Goal: Task Accomplishment & Management: Manage account settings

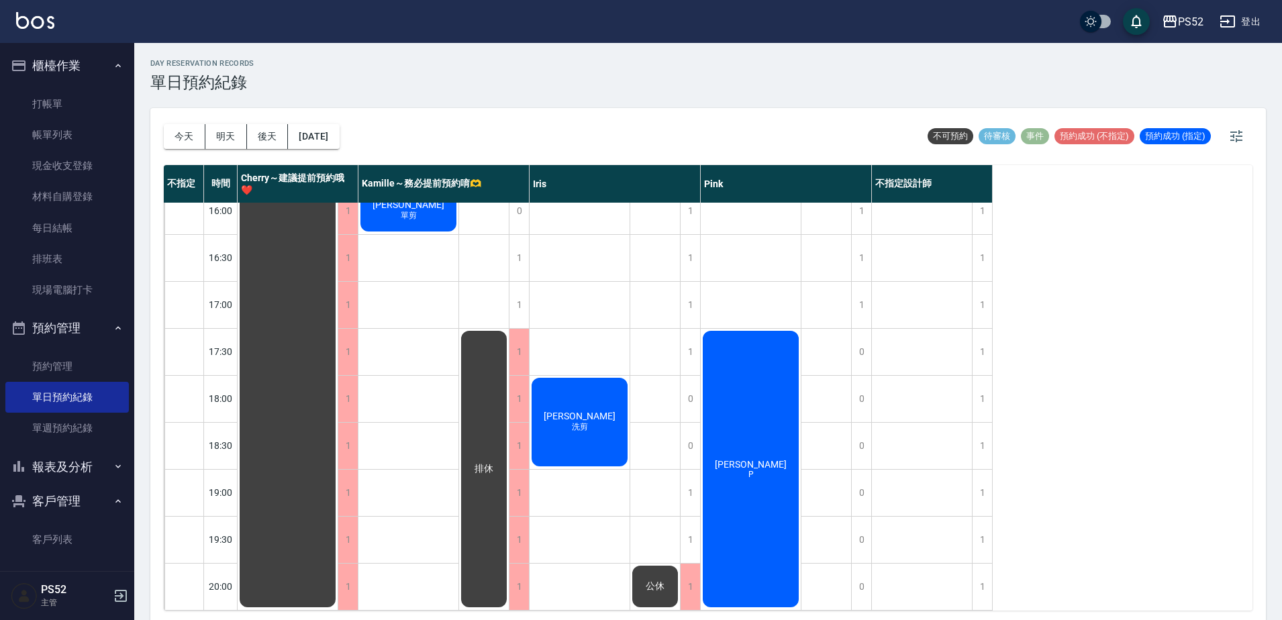
scroll to position [544, 0]
click at [980, 389] on div "1" at bounding box center [982, 399] width 20 height 46
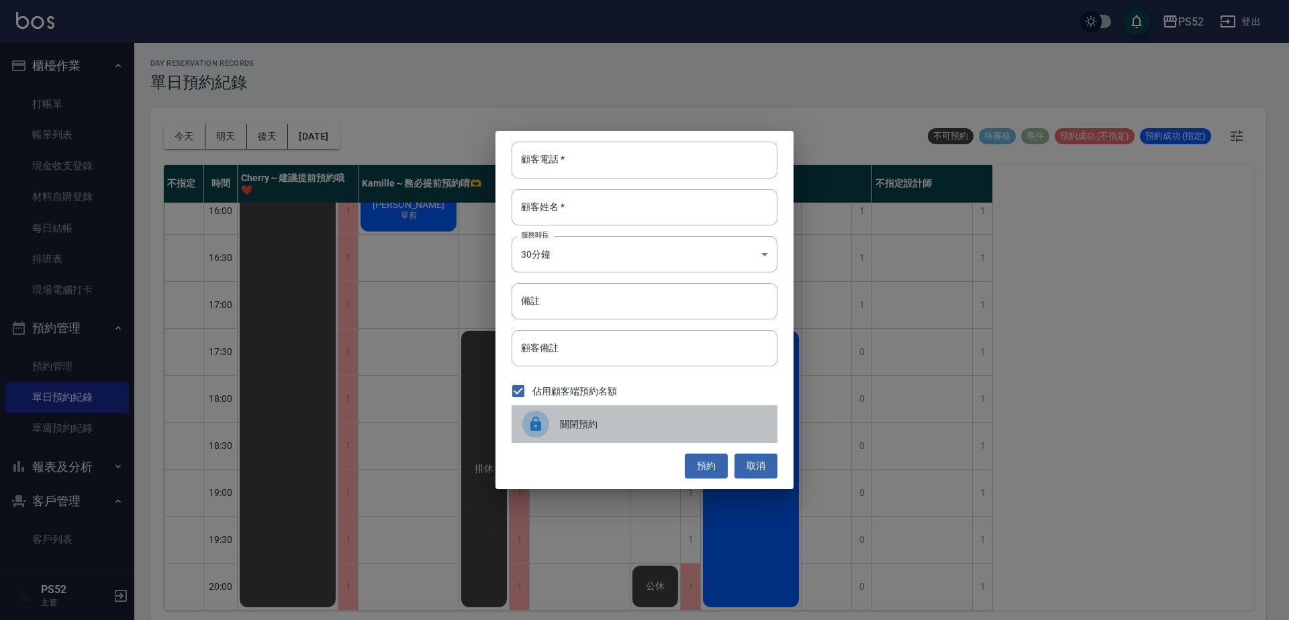
click at [583, 434] on div "關閉預約" at bounding box center [645, 425] width 266 height 38
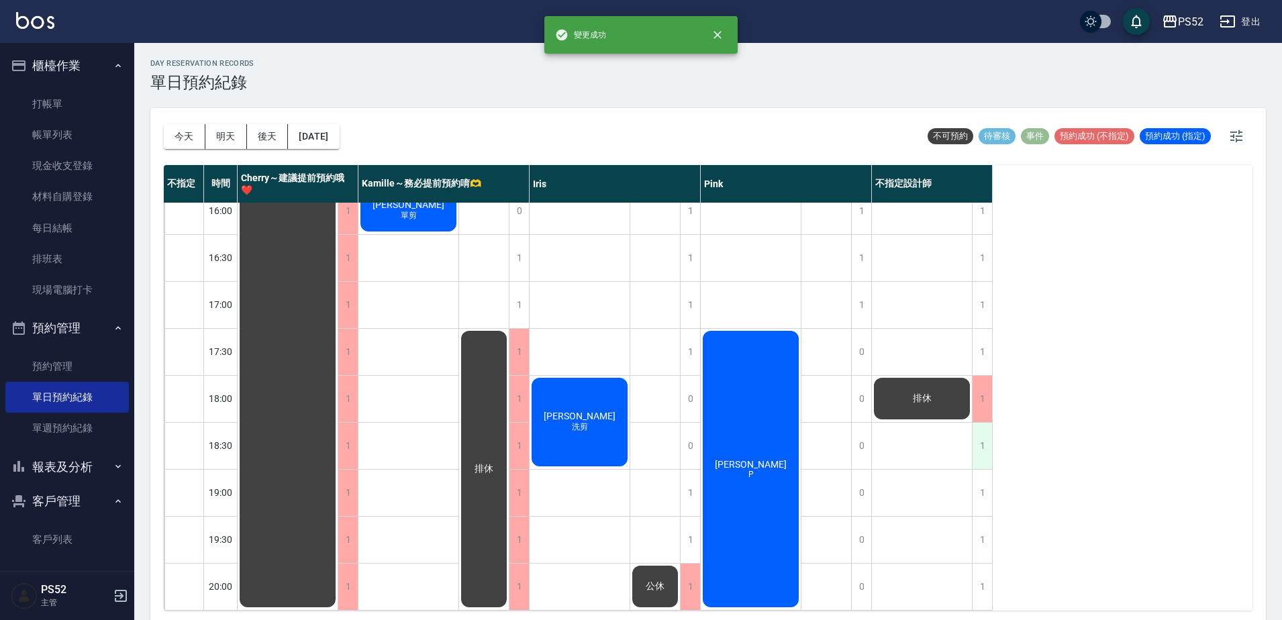
click at [982, 447] on div "1" at bounding box center [982, 446] width 20 height 46
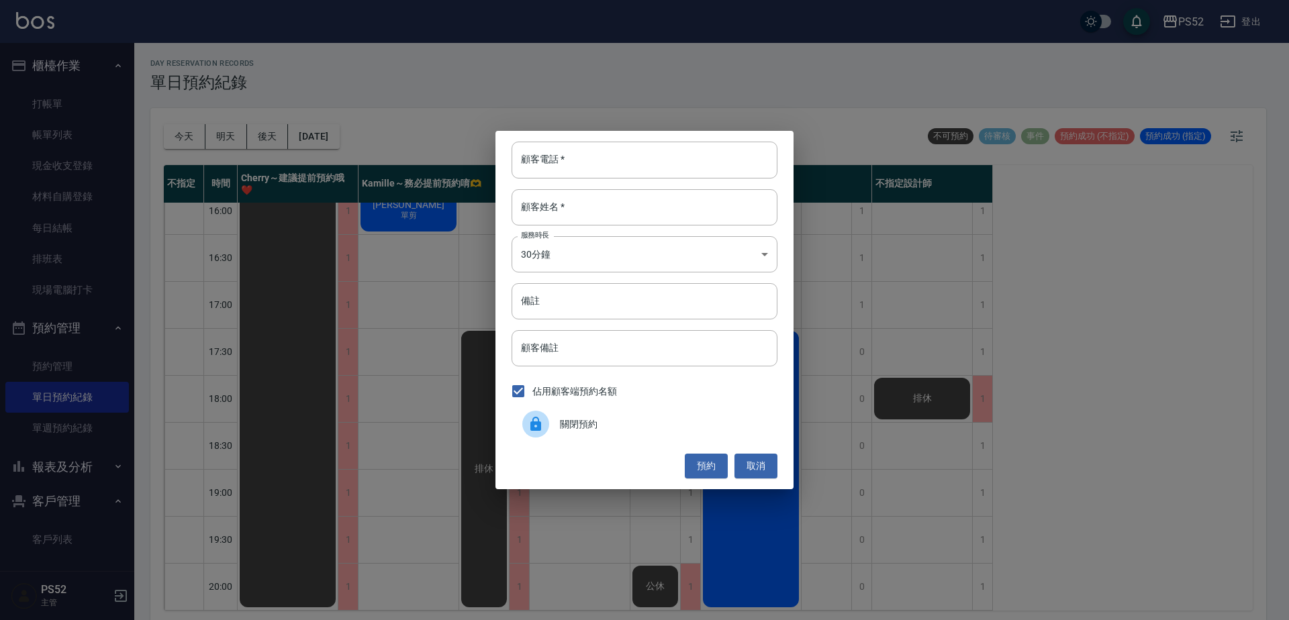
click at [569, 419] on span "關閉預約" at bounding box center [663, 425] width 207 height 14
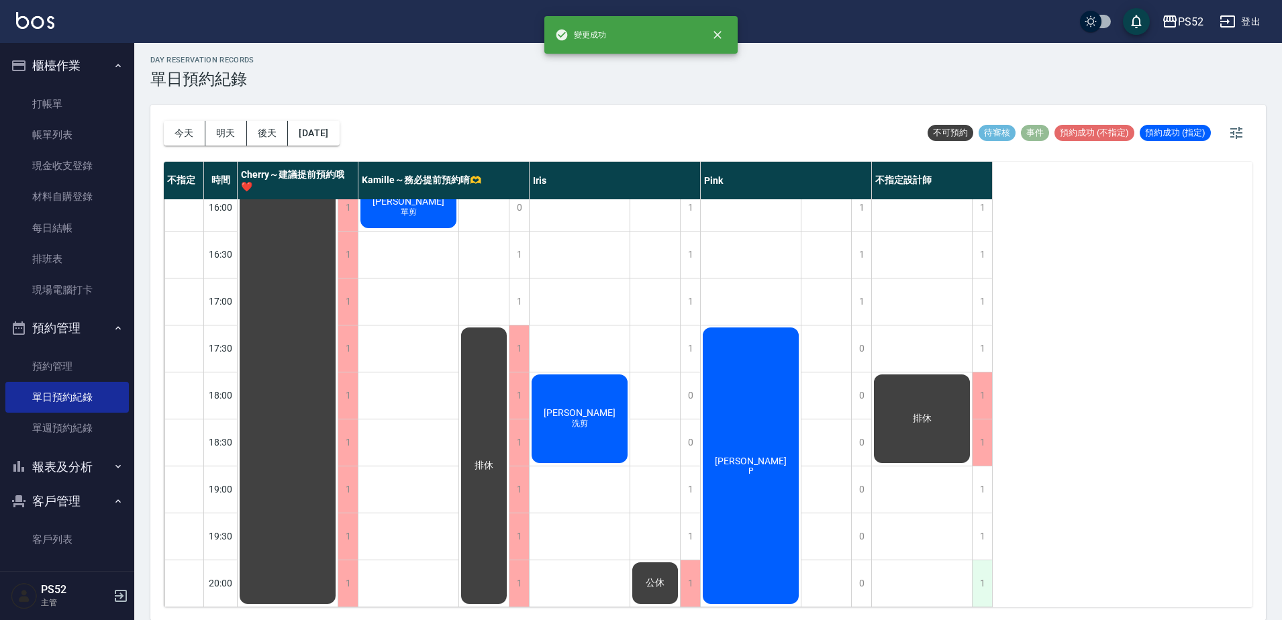
scroll to position [4, 0]
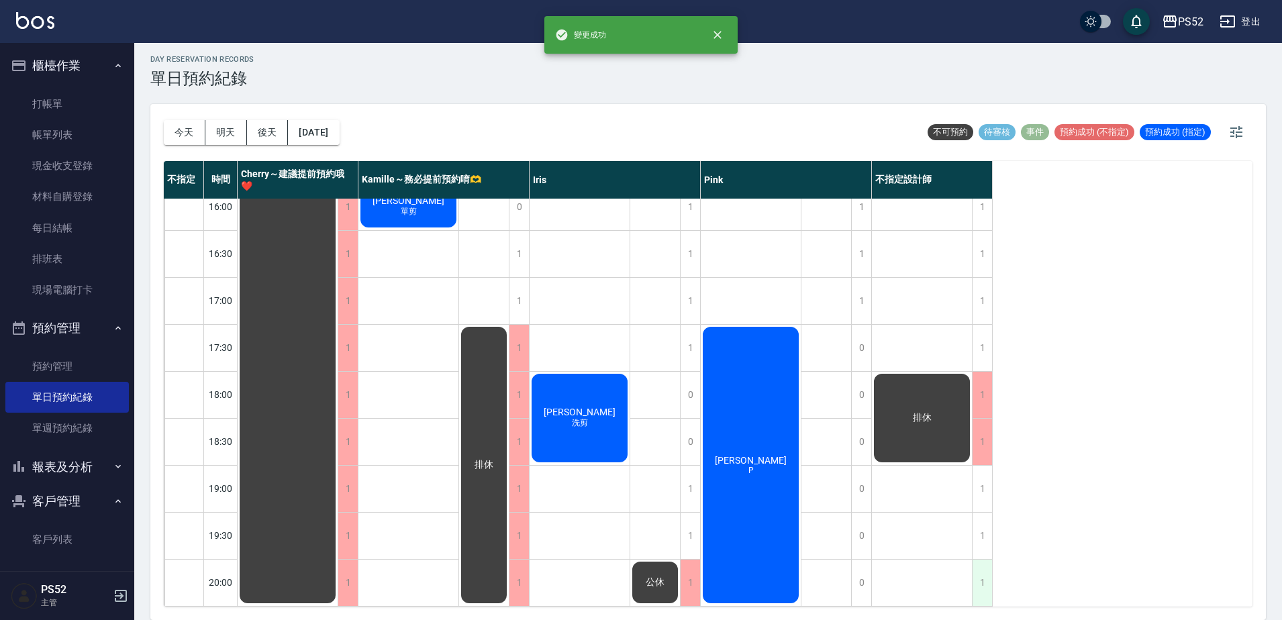
click at [980, 560] on div "1" at bounding box center [982, 583] width 20 height 46
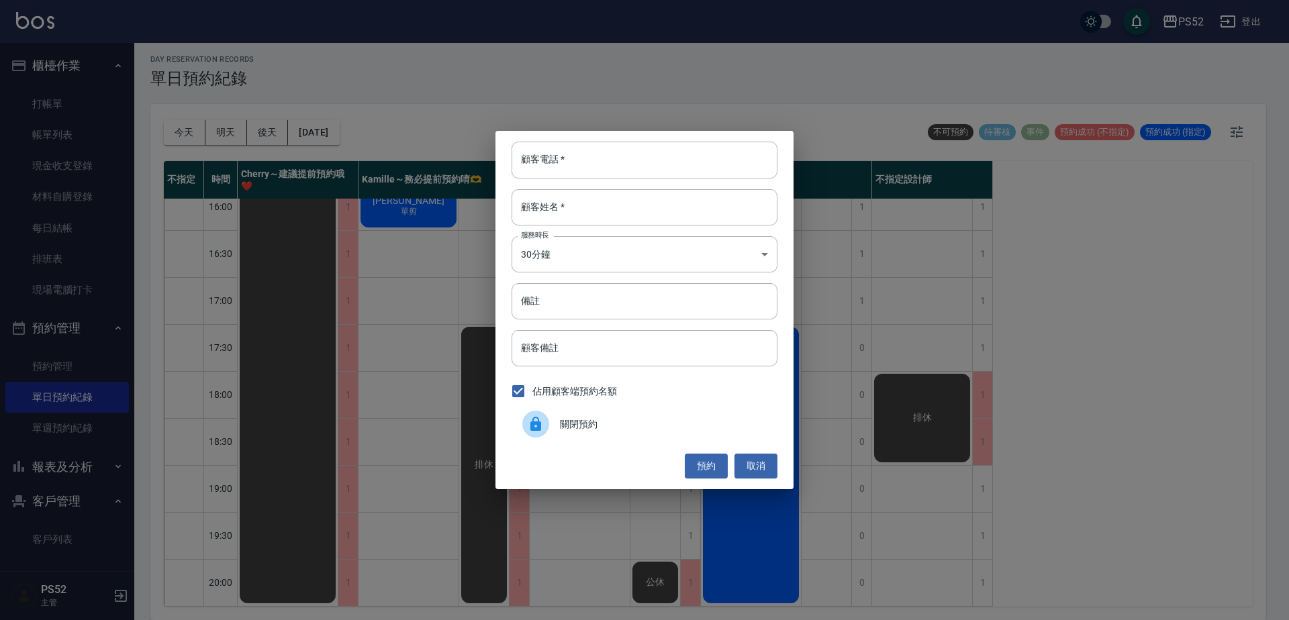
click at [578, 430] on span "關閉預約" at bounding box center [663, 425] width 207 height 14
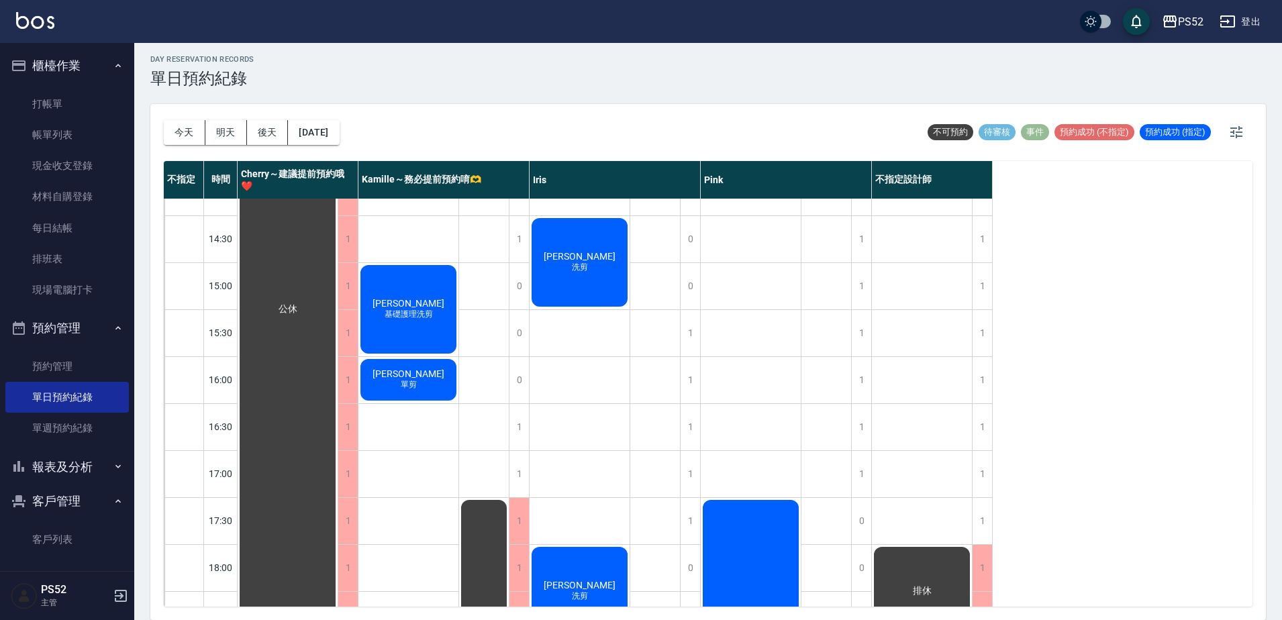
scroll to position [342, 0]
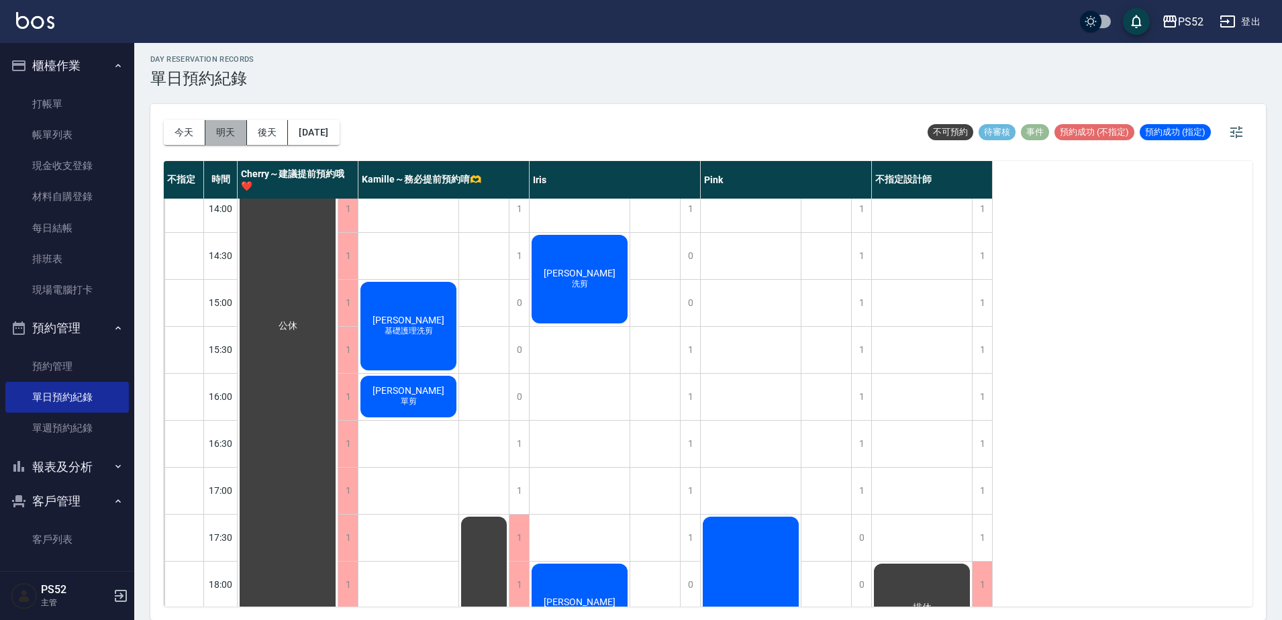
click at [227, 130] on button "明天" at bounding box center [226, 132] width 42 height 25
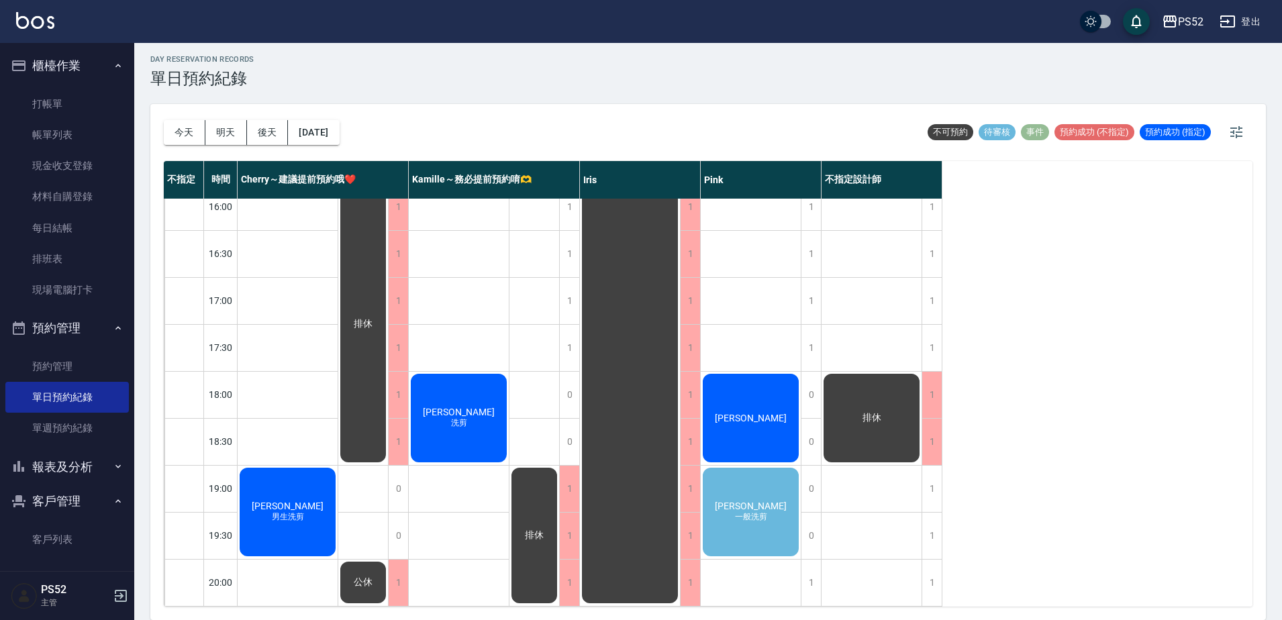
scroll to position [544, 0]
click at [927, 473] on div "1" at bounding box center [932, 489] width 20 height 46
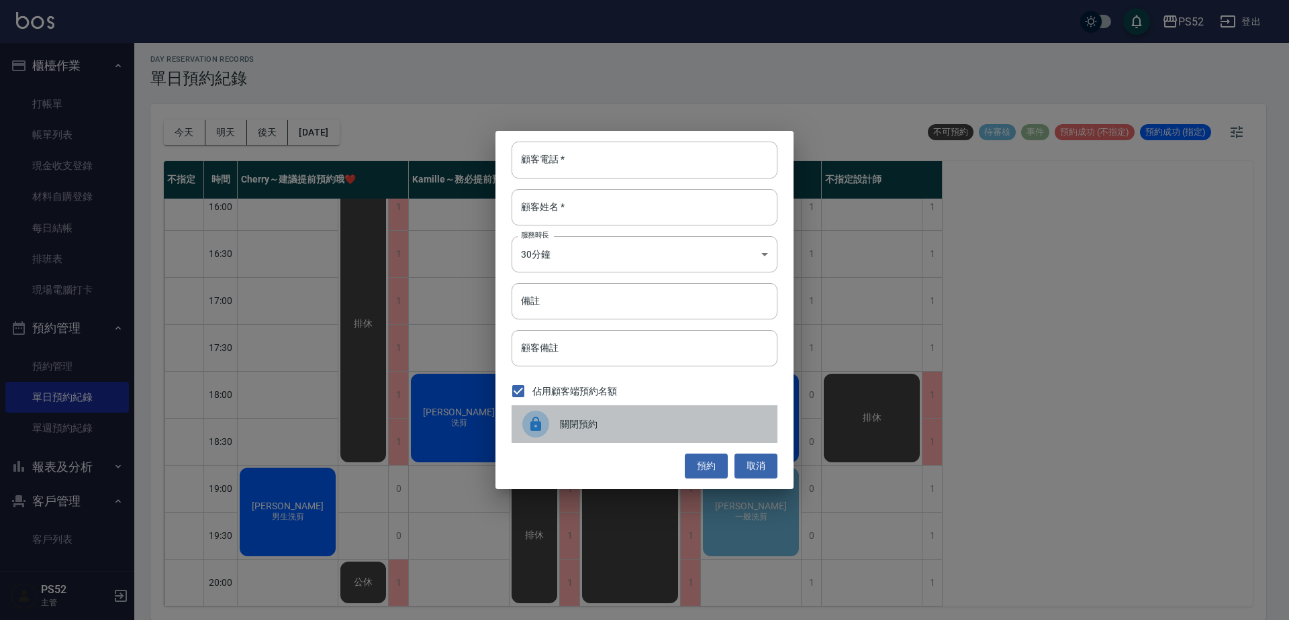
click at [561, 432] on div "關閉預約" at bounding box center [645, 425] width 266 height 38
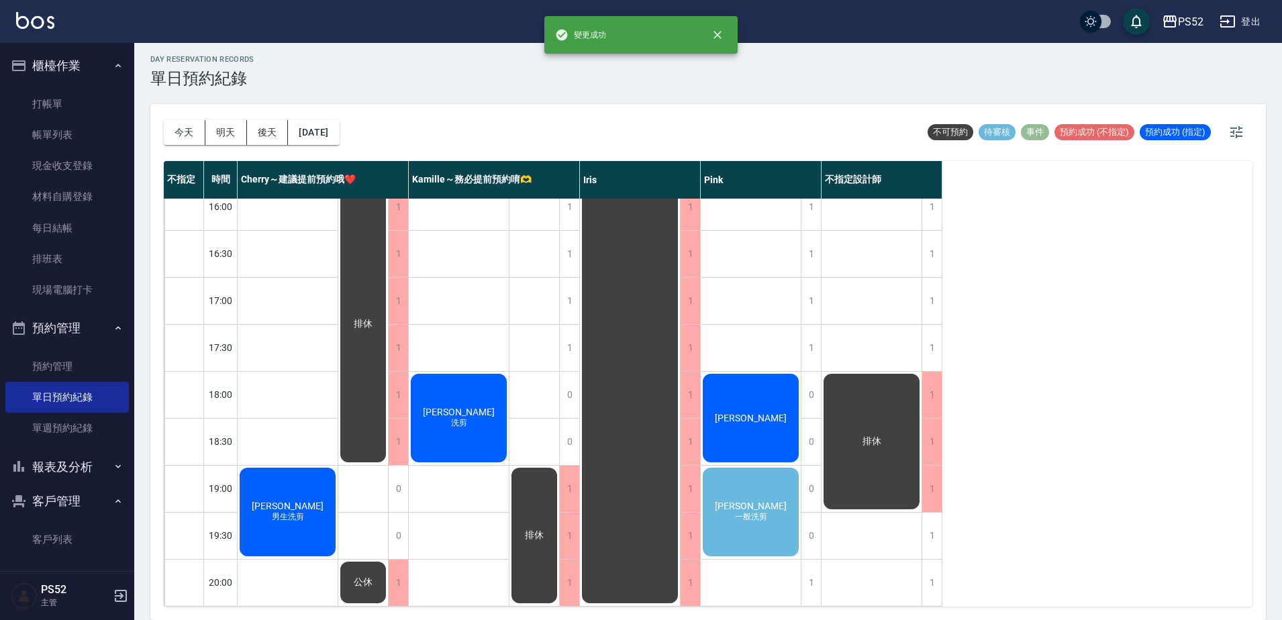
click at [919, 522] on div "排休 排休" at bounding box center [872, 136] width 101 height 940
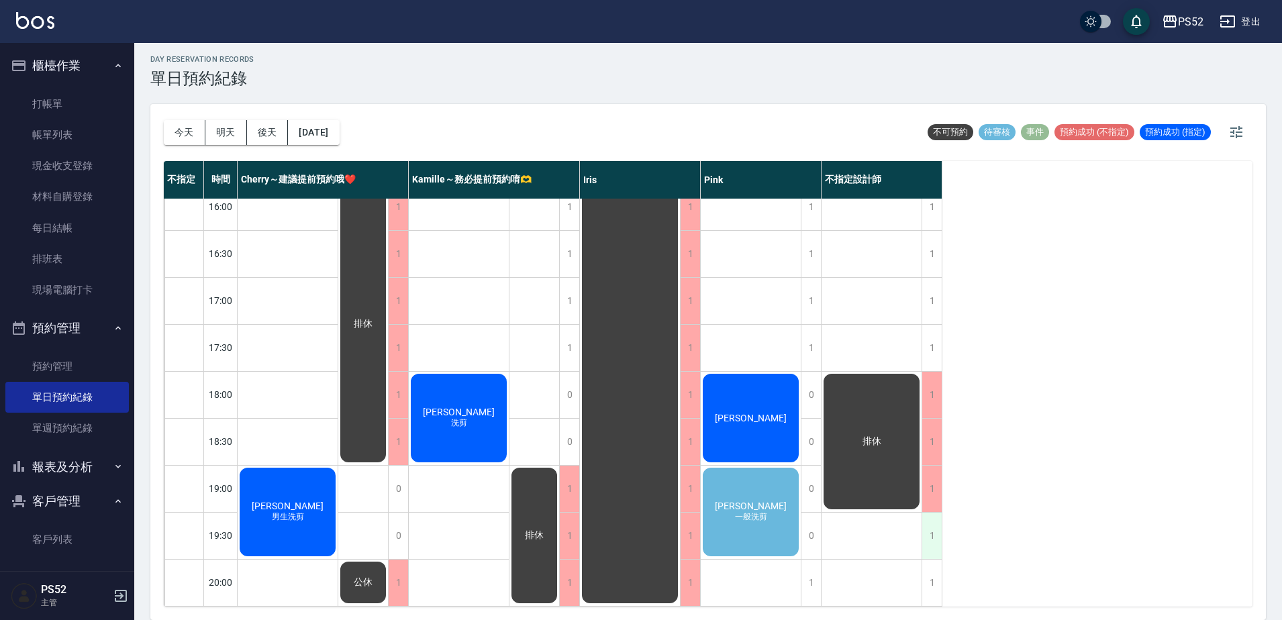
click at [928, 522] on div "1" at bounding box center [932, 536] width 20 height 46
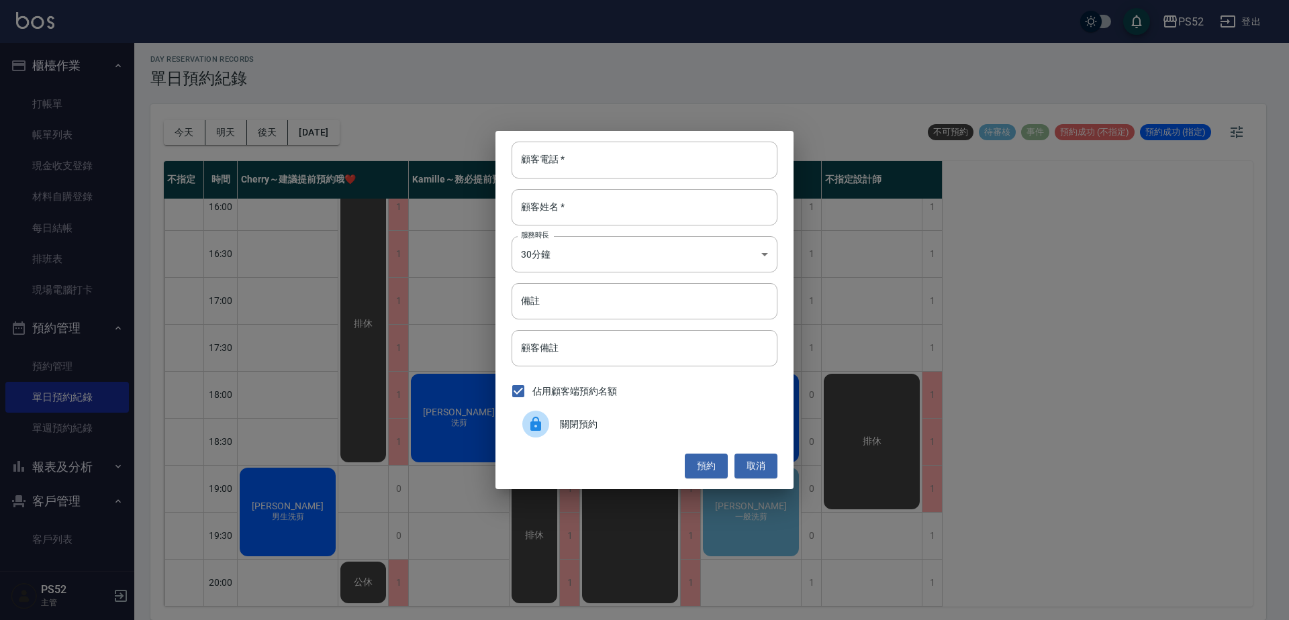
click at [550, 418] on div at bounding box center [541, 424] width 38 height 27
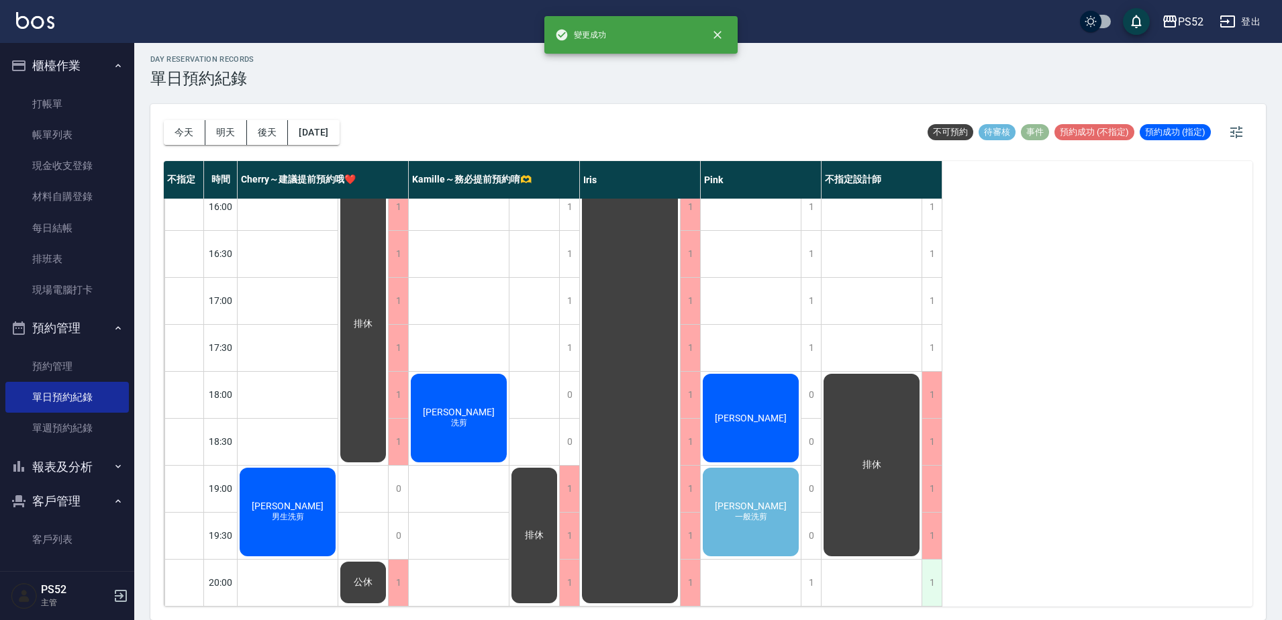
click at [934, 561] on div "1" at bounding box center [932, 583] width 20 height 46
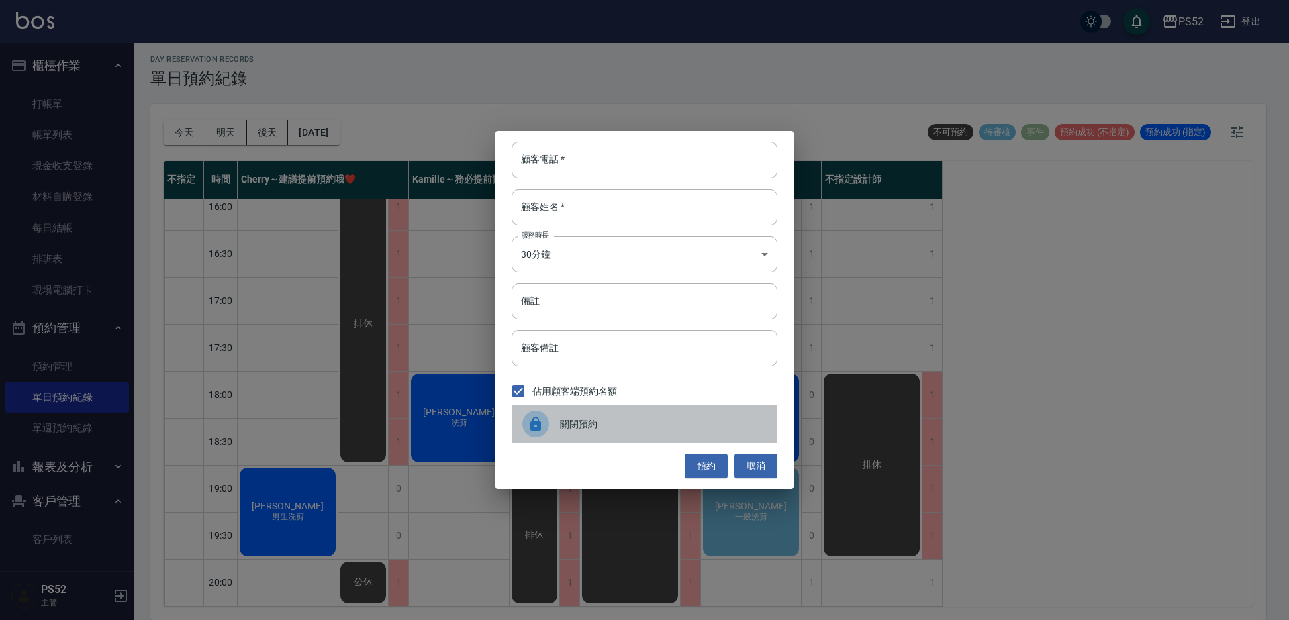
click at [582, 430] on span "關閉預約" at bounding box center [663, 425] width 207 height 14
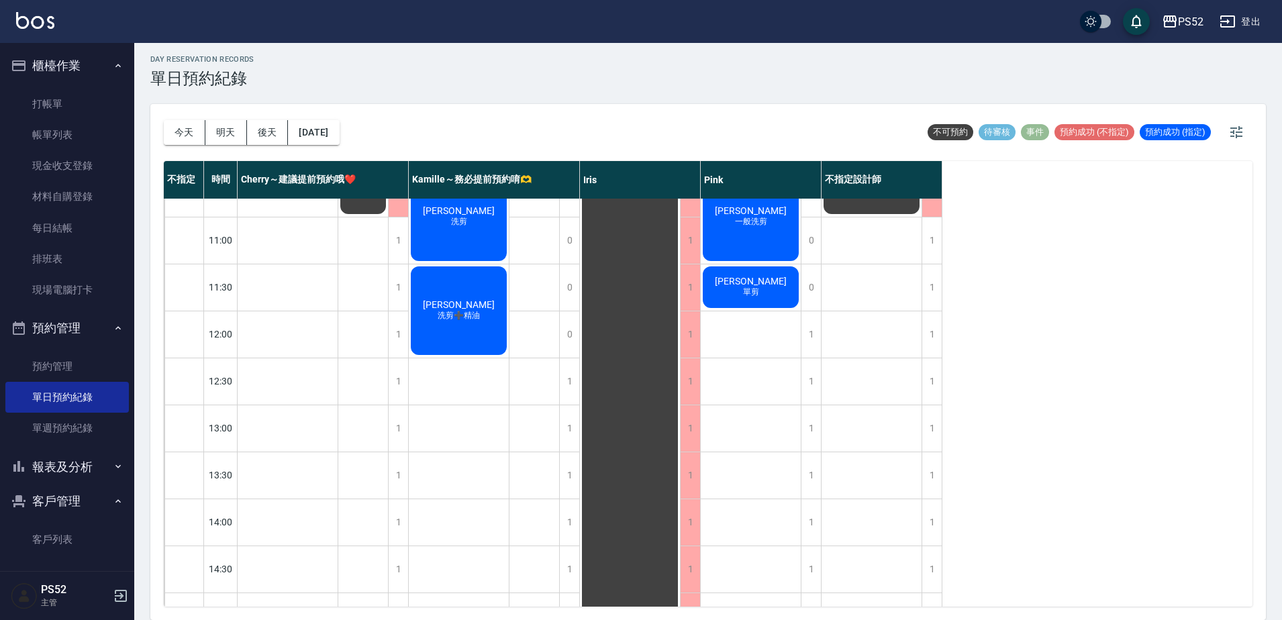
scroll to position [0, 0]
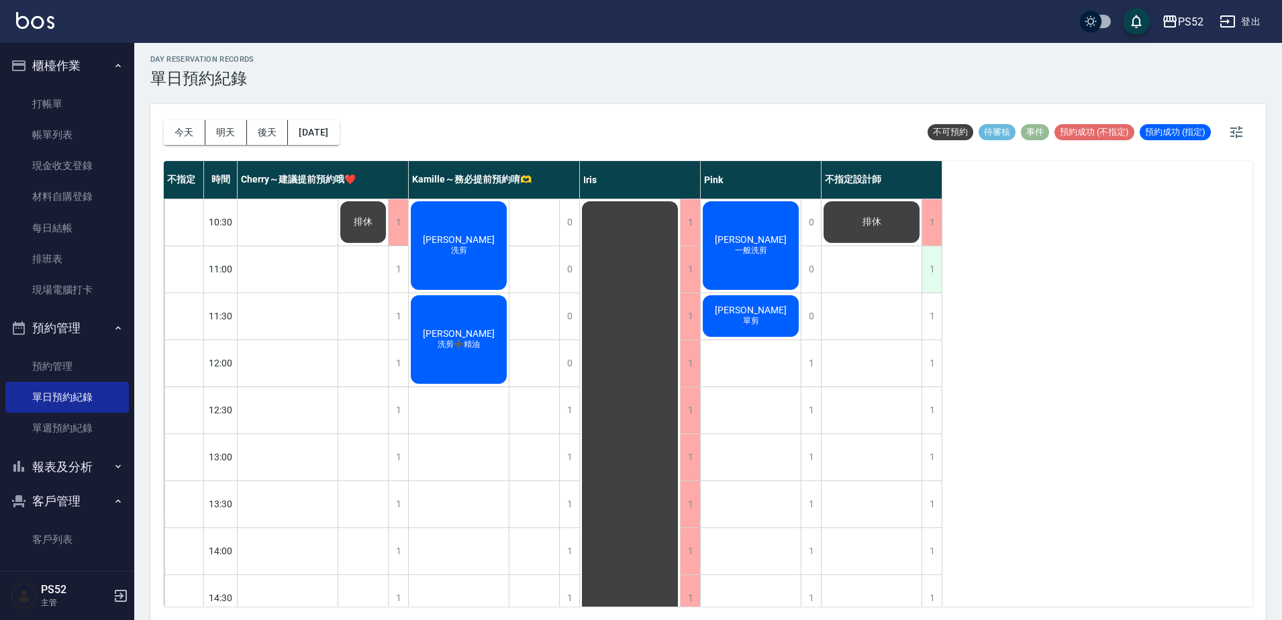
click at [931, 275] on div "1" at bounding box center [932, 269] width 20 height 46
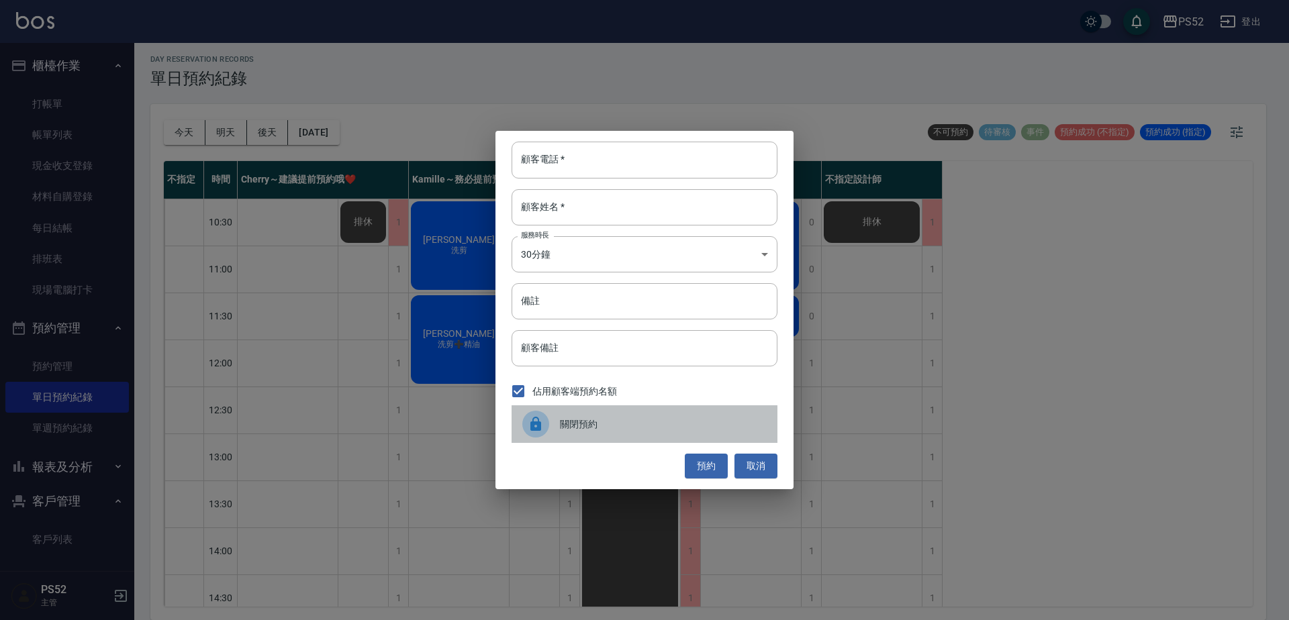
click at [565, 427] on span "關閉預約" at bounding box center [663, 425] width 207 height 14
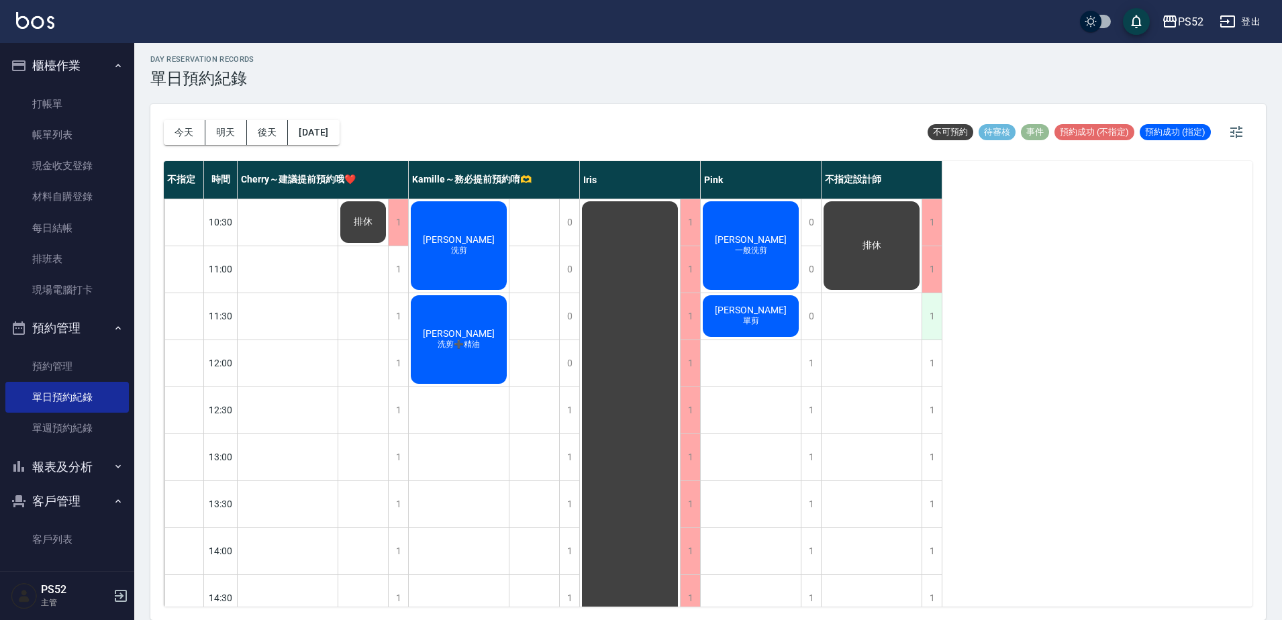
click at [927, 318] on div "1" at bounding box center [932, 316] width 20 height 46
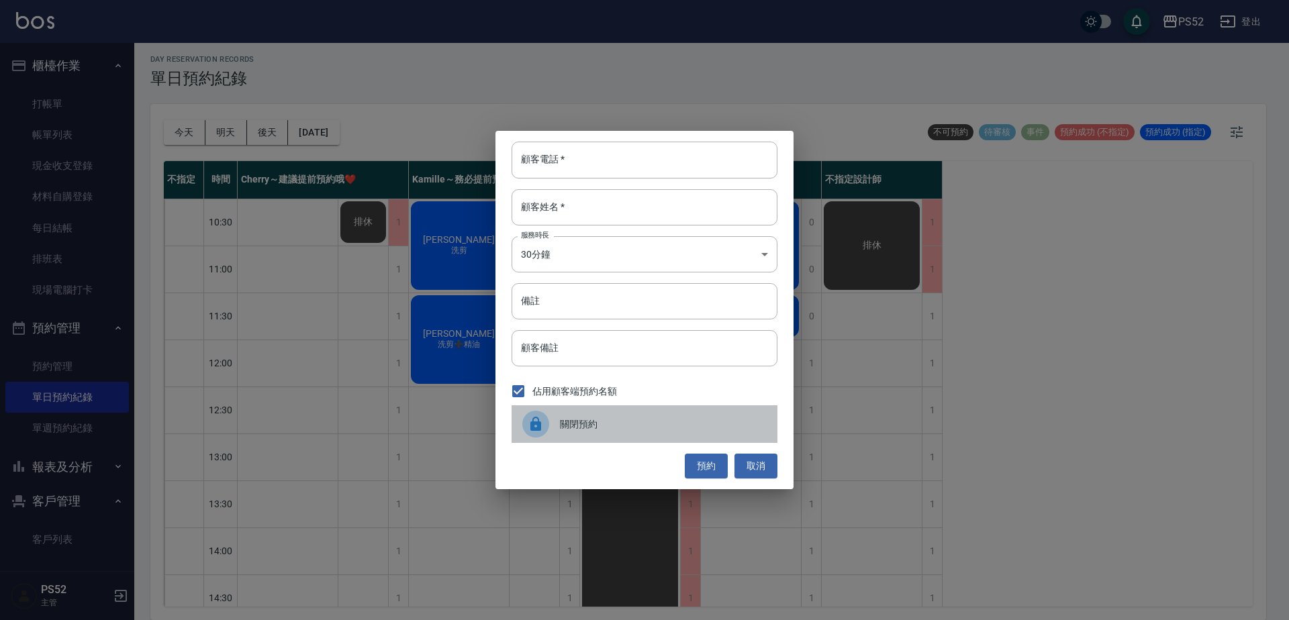
click at [565, 421] on span "關閉預約" at bounding box center [663, 425] width 207 height 14
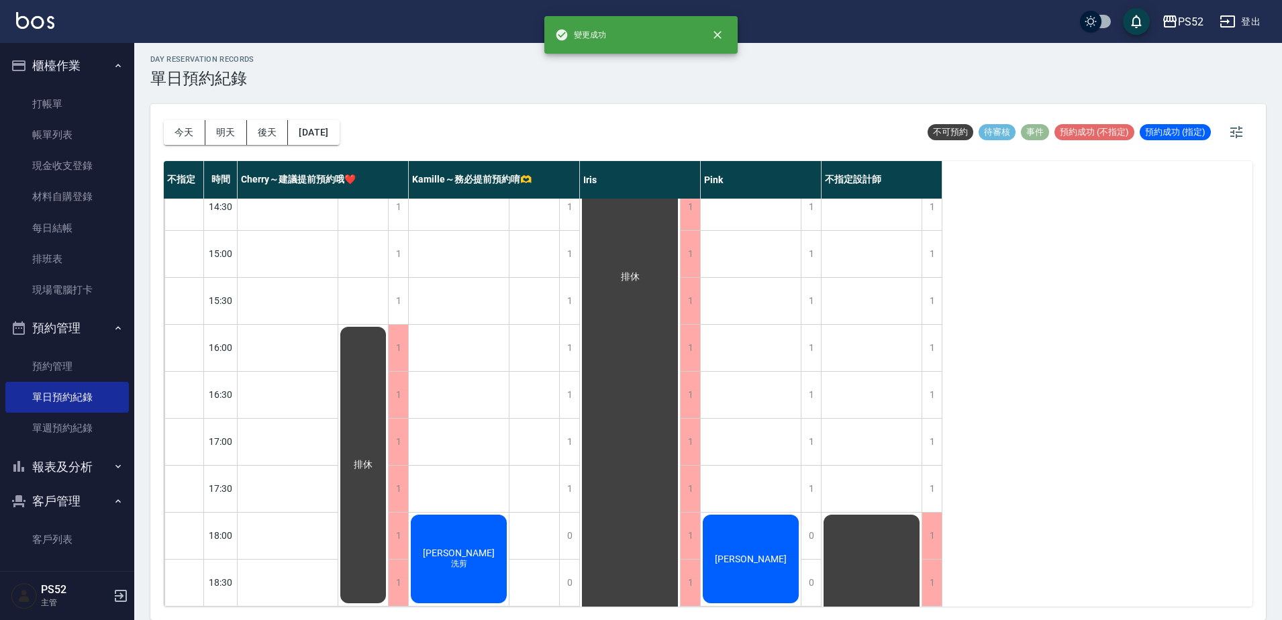
scroll to position [403, 0]
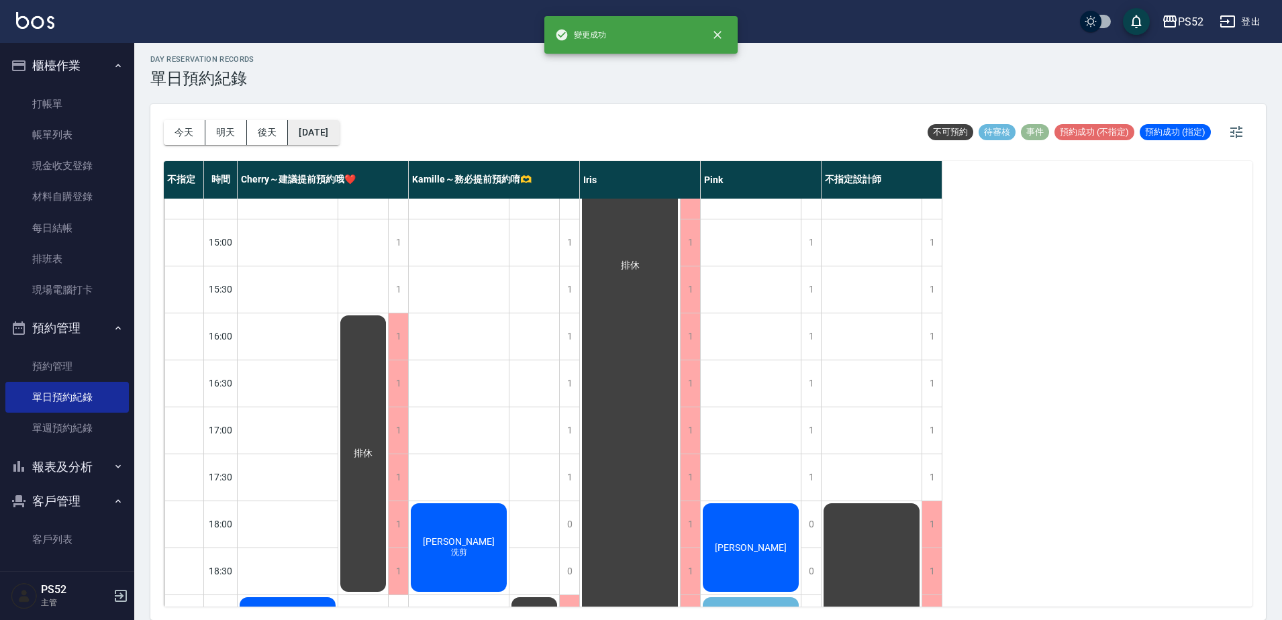
click at [333, 127] on button "[DATE]" at bounding box center [313, 132] width 51 height 25
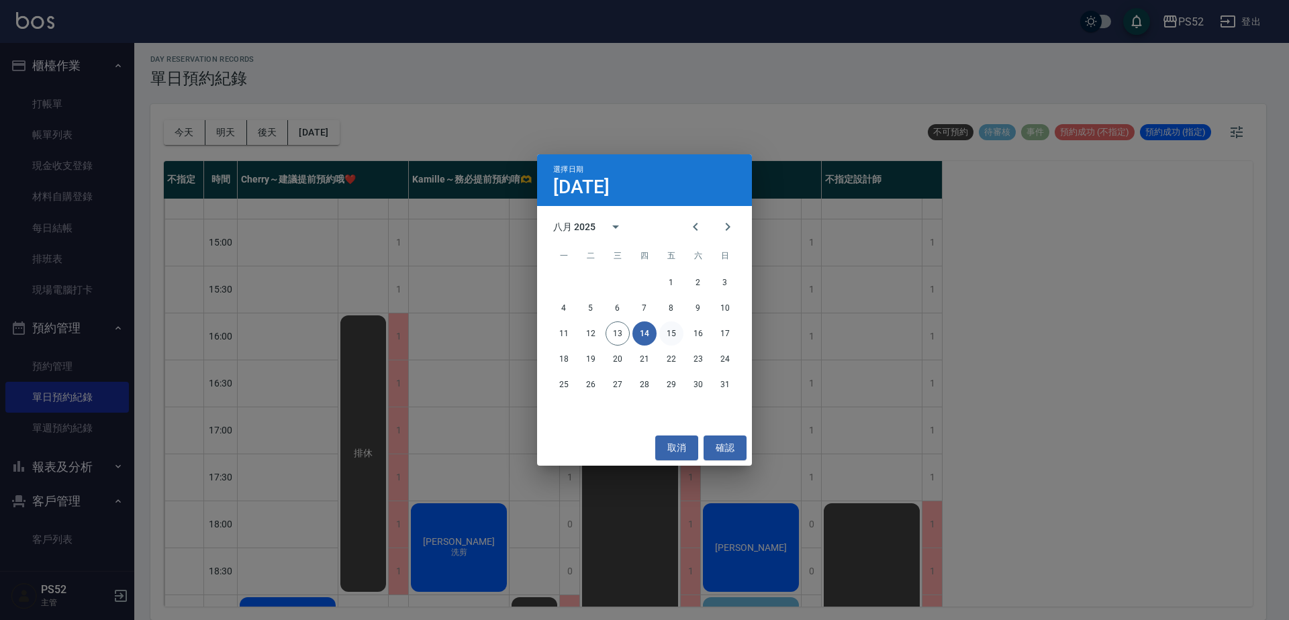
click at [674, 332] on button "15" at bounding box center [671, 334] width 24 height 24
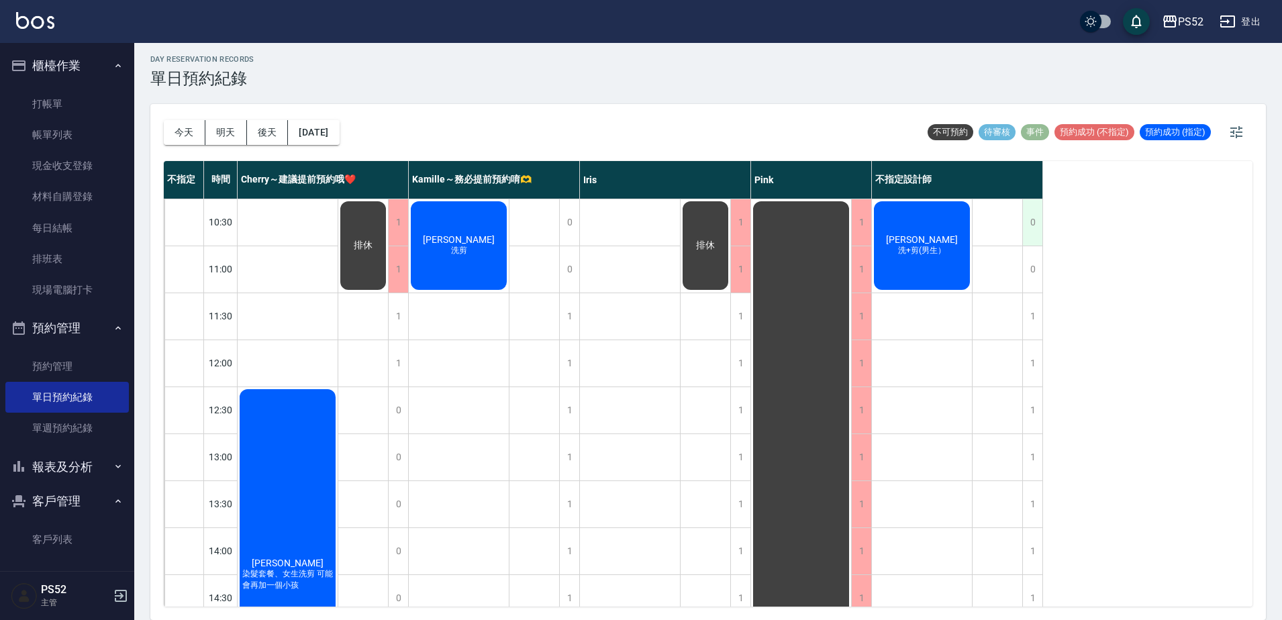
click at [1031, 218] on div "0" at bounding box center [1033, 222] width 20 height 46
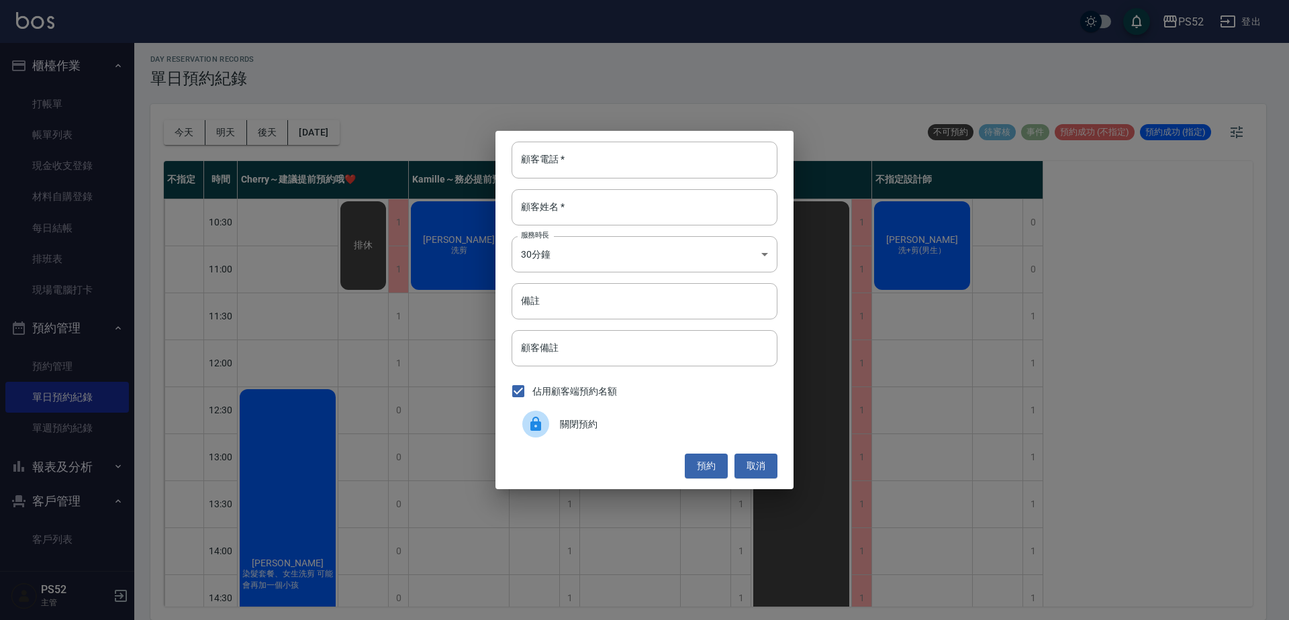
click at [608, 424] on span "關閉預約" at bounding box center [663, 425] width 207 height 14
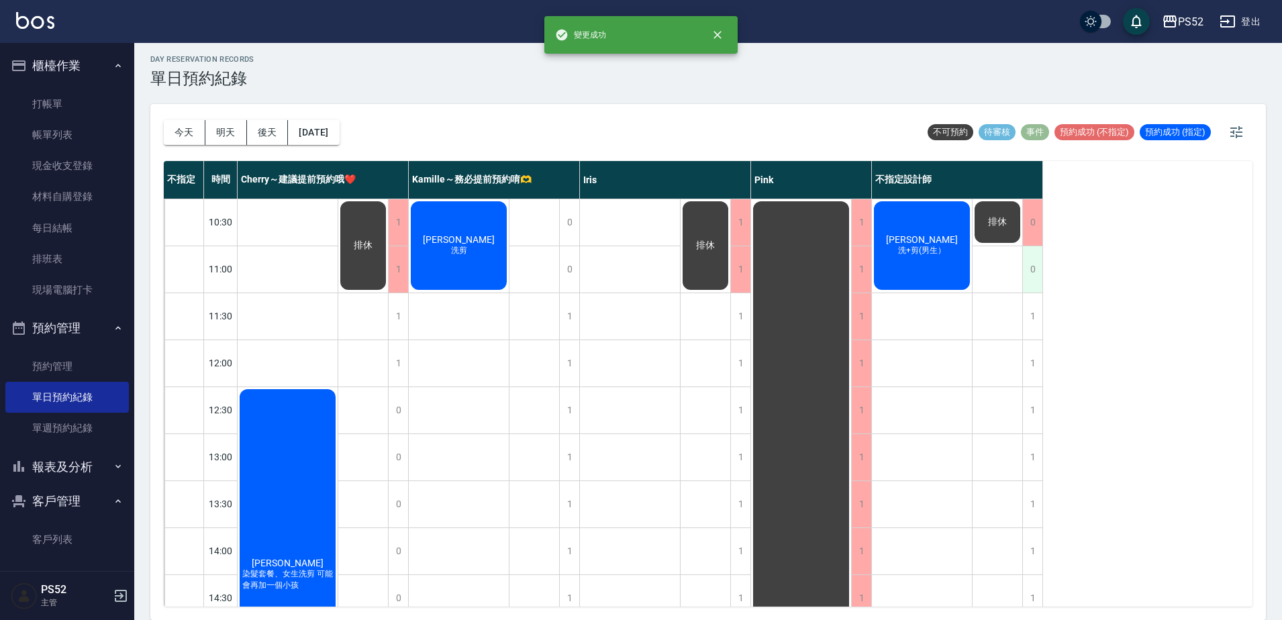
click at [1037, 271] on div "0" at bounding box center [1033, 269] width 20 height 46
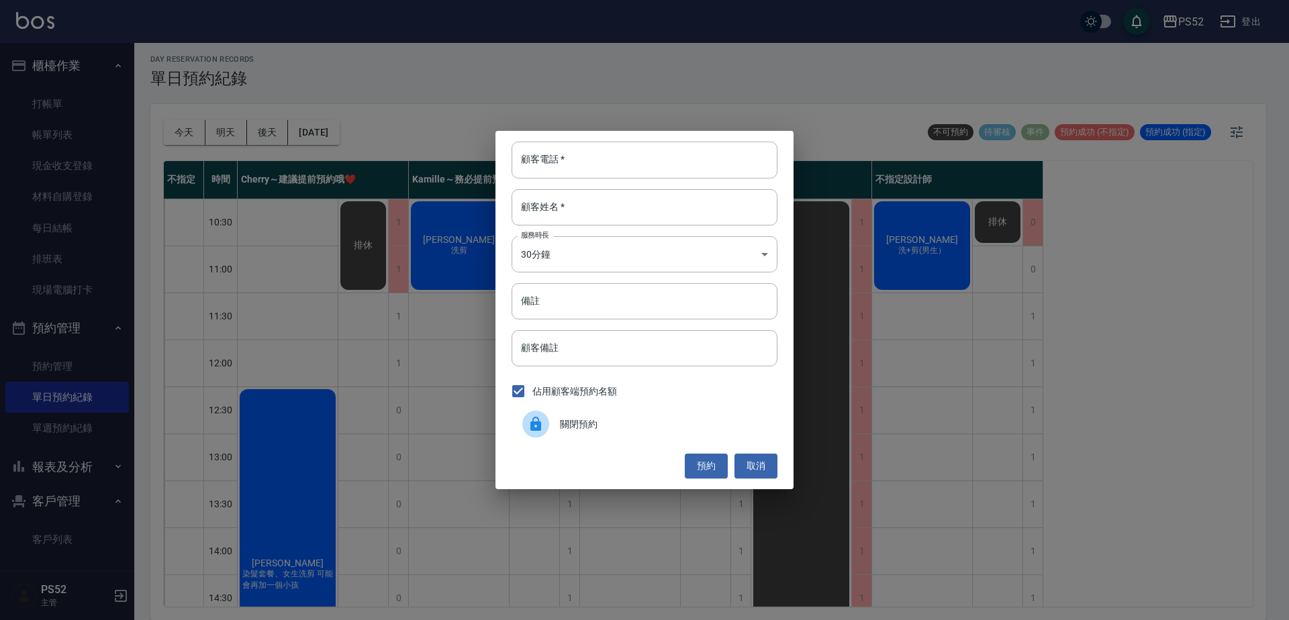
click at [612, 425] on span "關閉預約" at bounding box center [663, 425] width 207 height 14
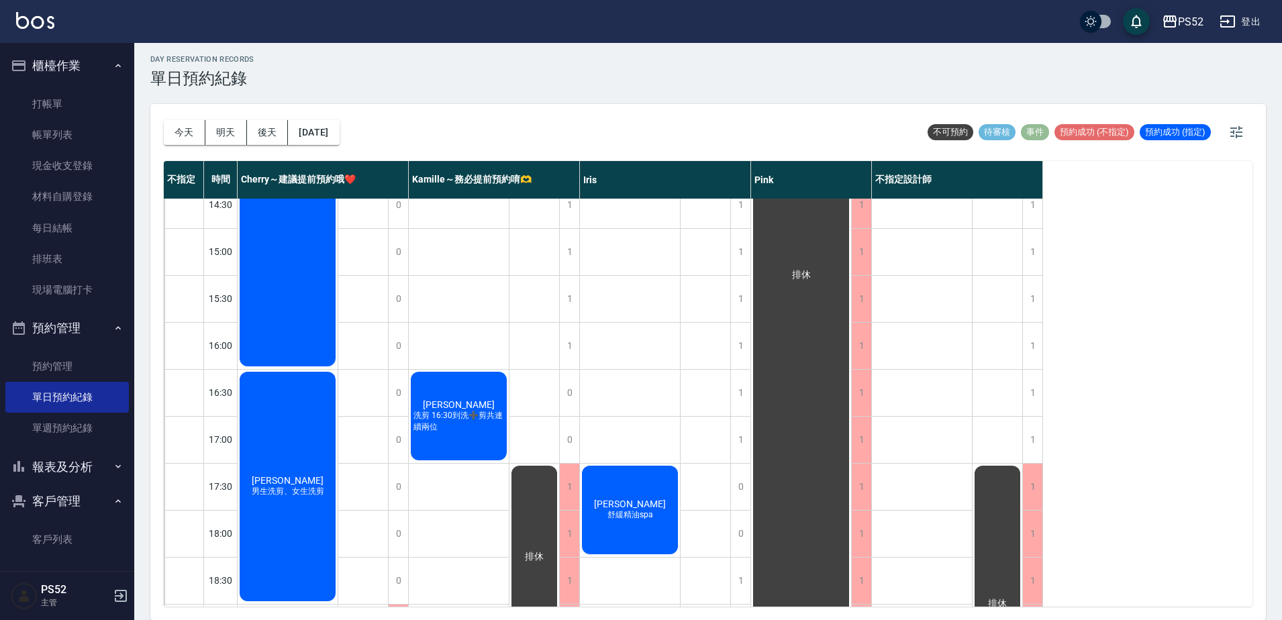
scroll to position [403, 0]
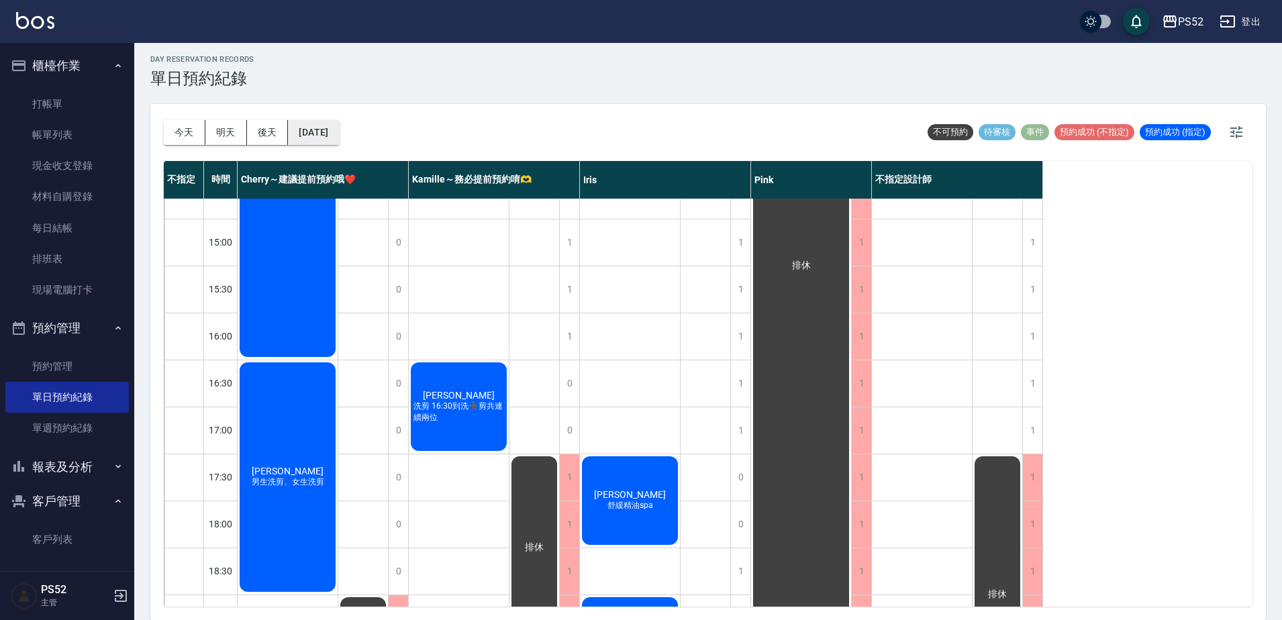
click at [339, 139] on button "[DATE]" at bounding box center [313, 132] width 51 height 25
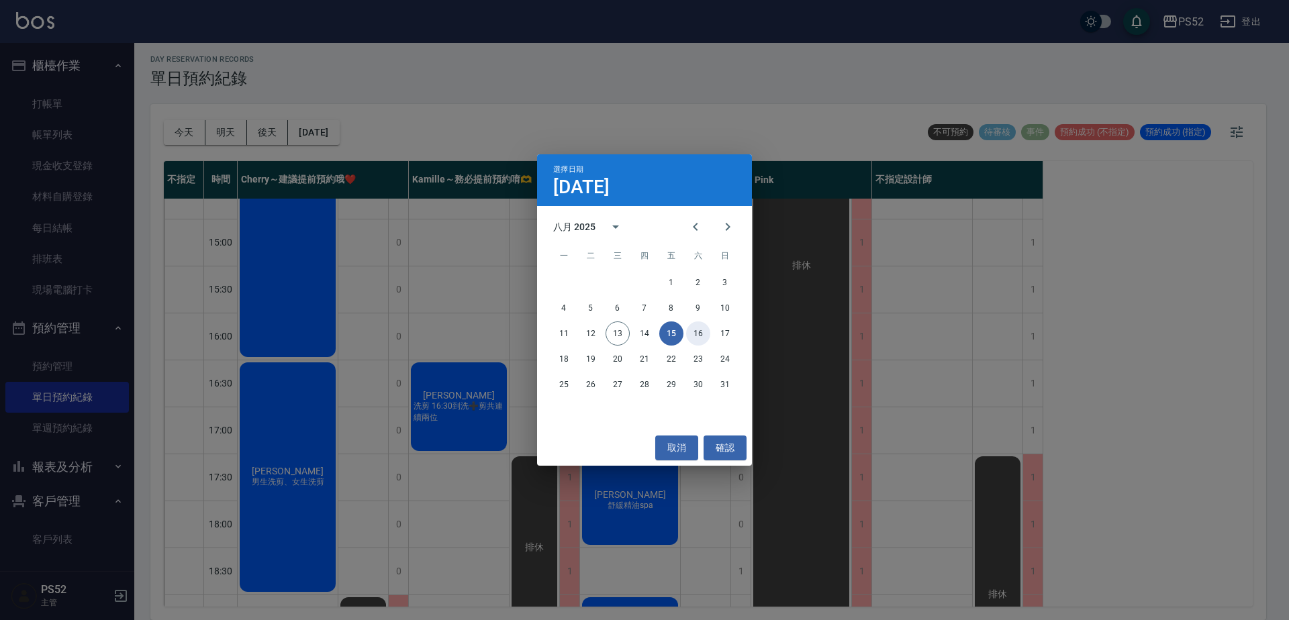
click at [705, 336] on button "16" at bounding box center [698, 334] width 24 height 24
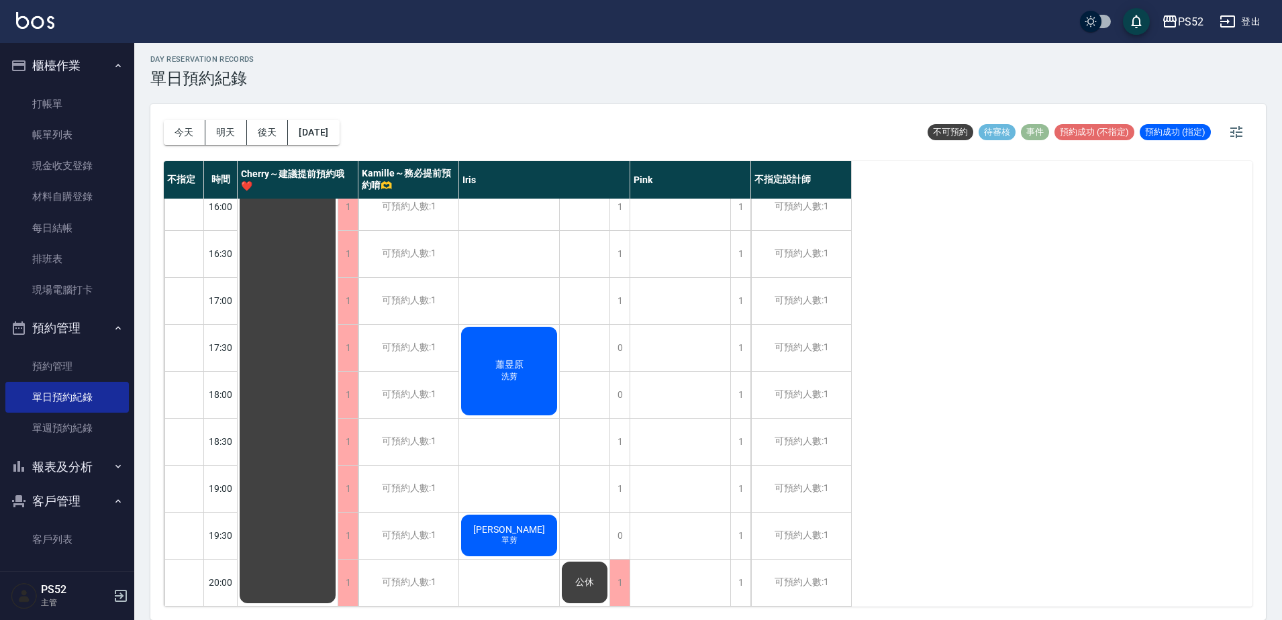
scroll to position [544, 0]
click at [824, 572] on div "可預約人數:1" at bounding box center [801, 583] width 100 height 46
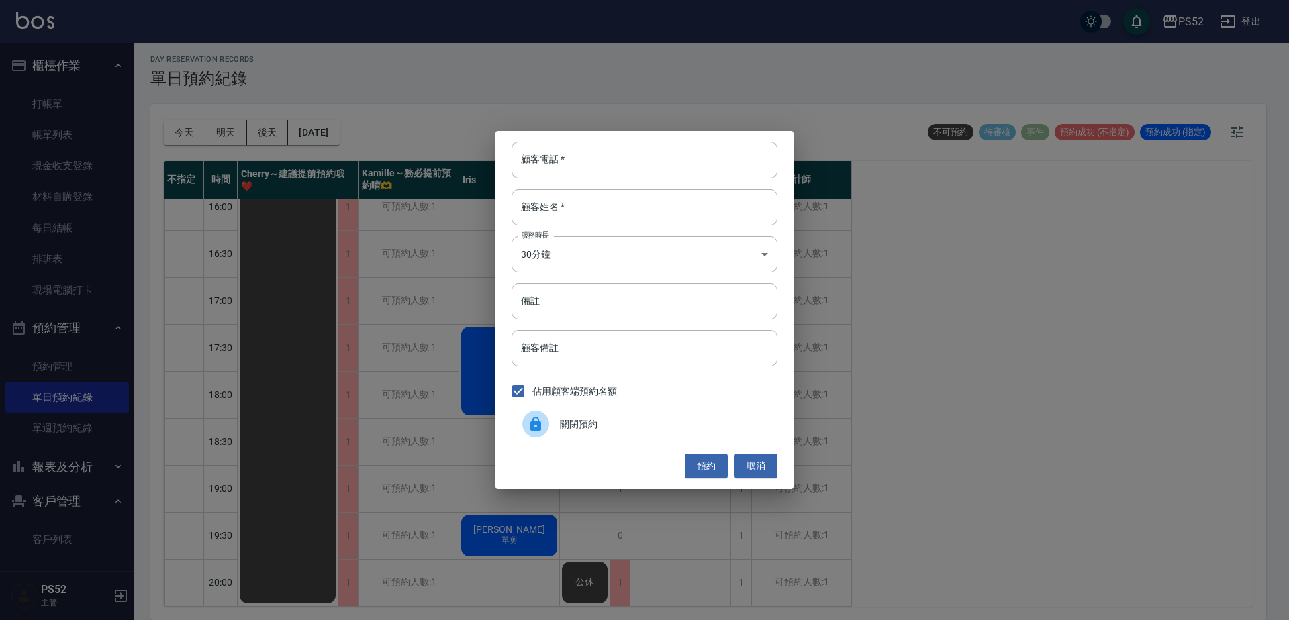
click at [611, 436] on div "關閉預約" at bounding box center [645, 425] width 266 height 38
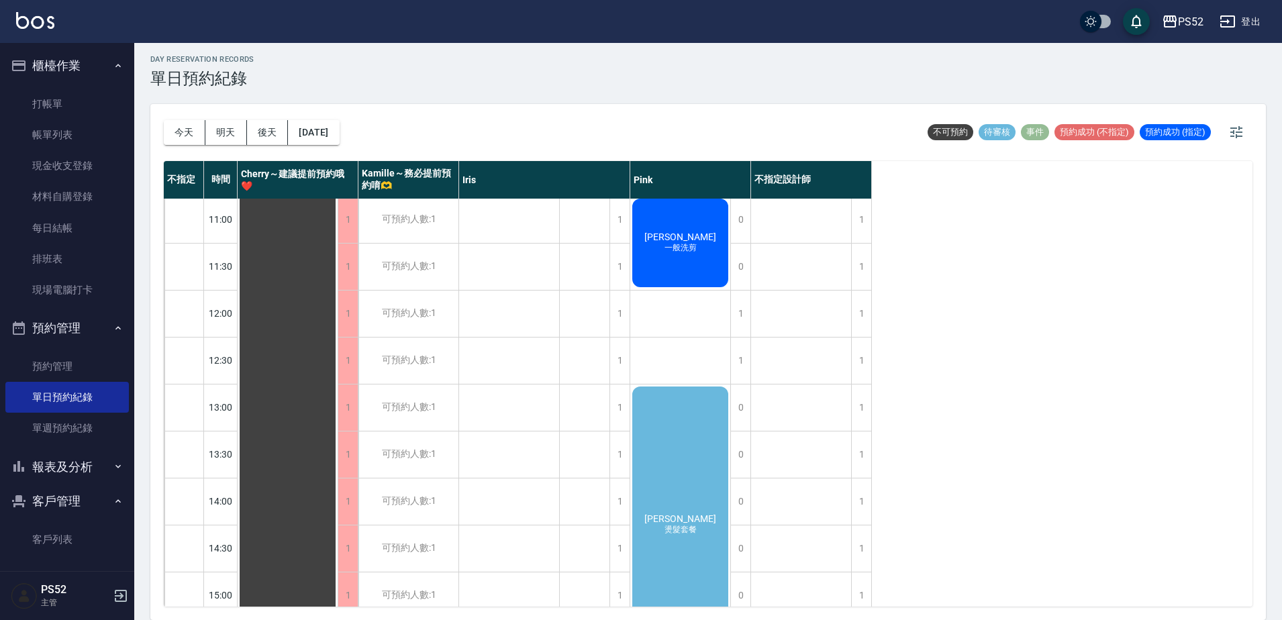
scroll to position [0, 0]
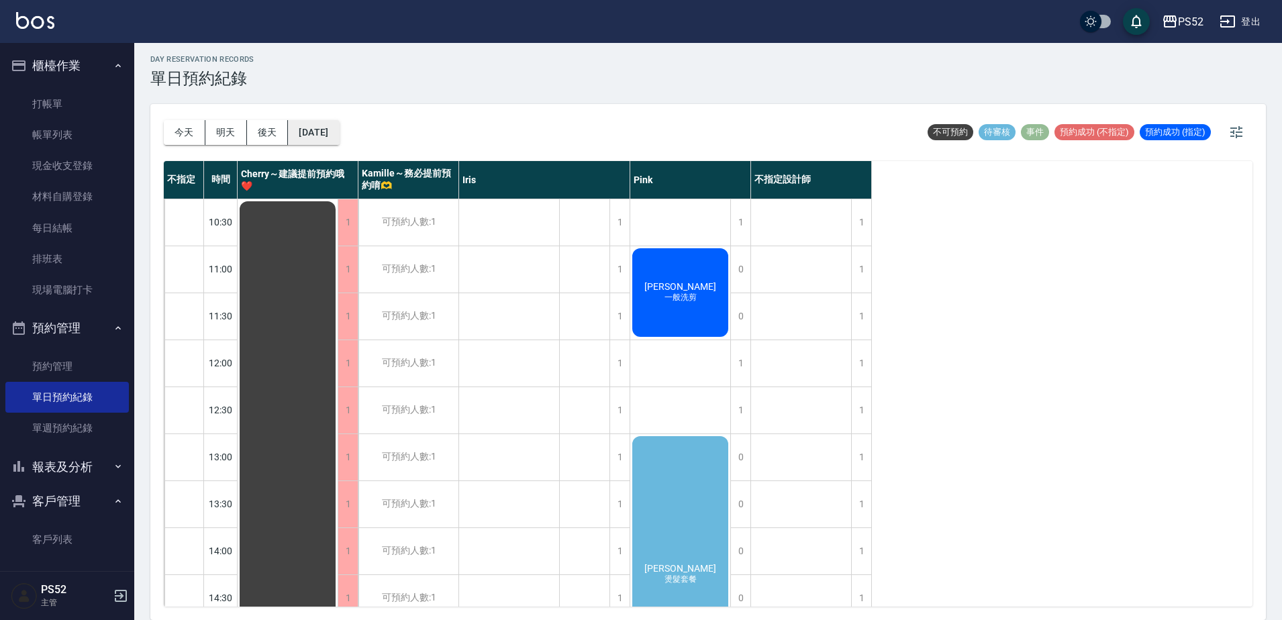
click at [339, 128] on button "[DATE]" at bounding box center [313, 132] width 51 height 25
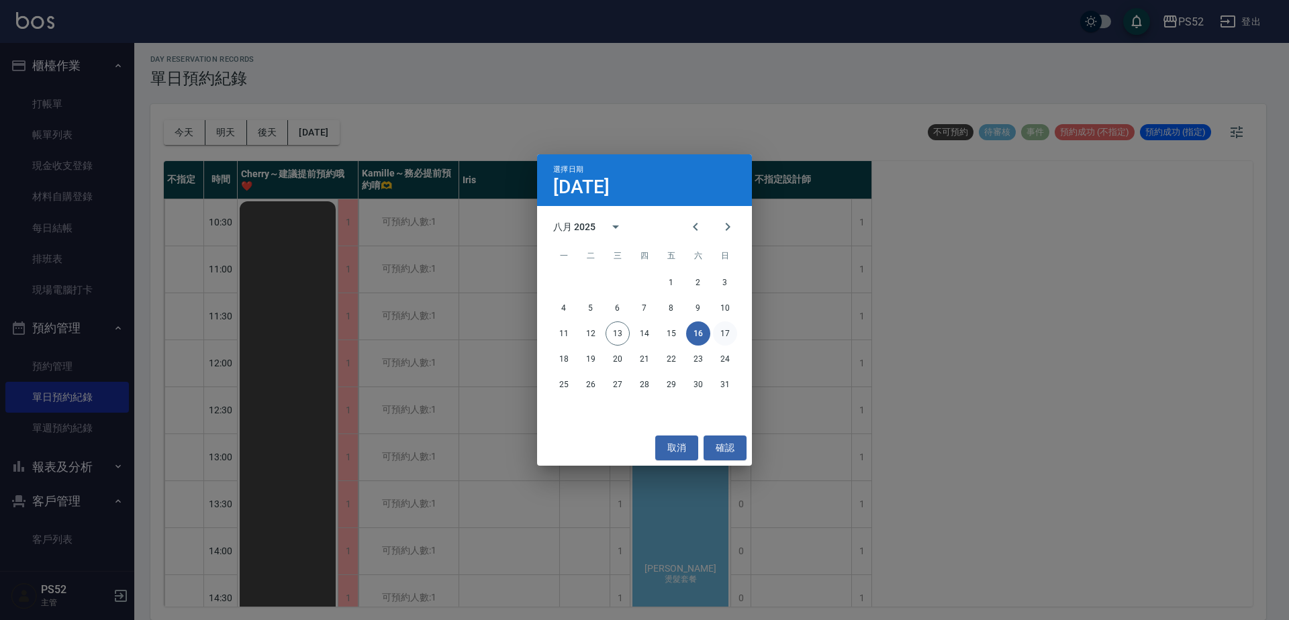
click at [726, 336] on button "17" at bounding box center [725, 334] width 24 height 24
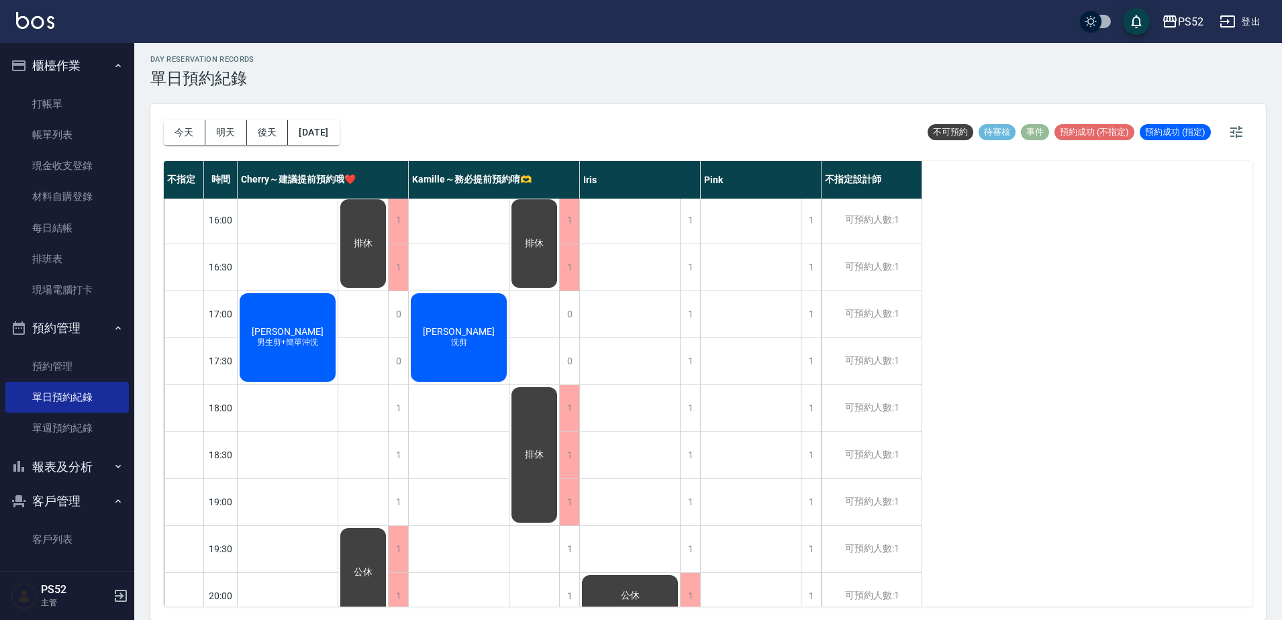
scroll to position [544, 0]
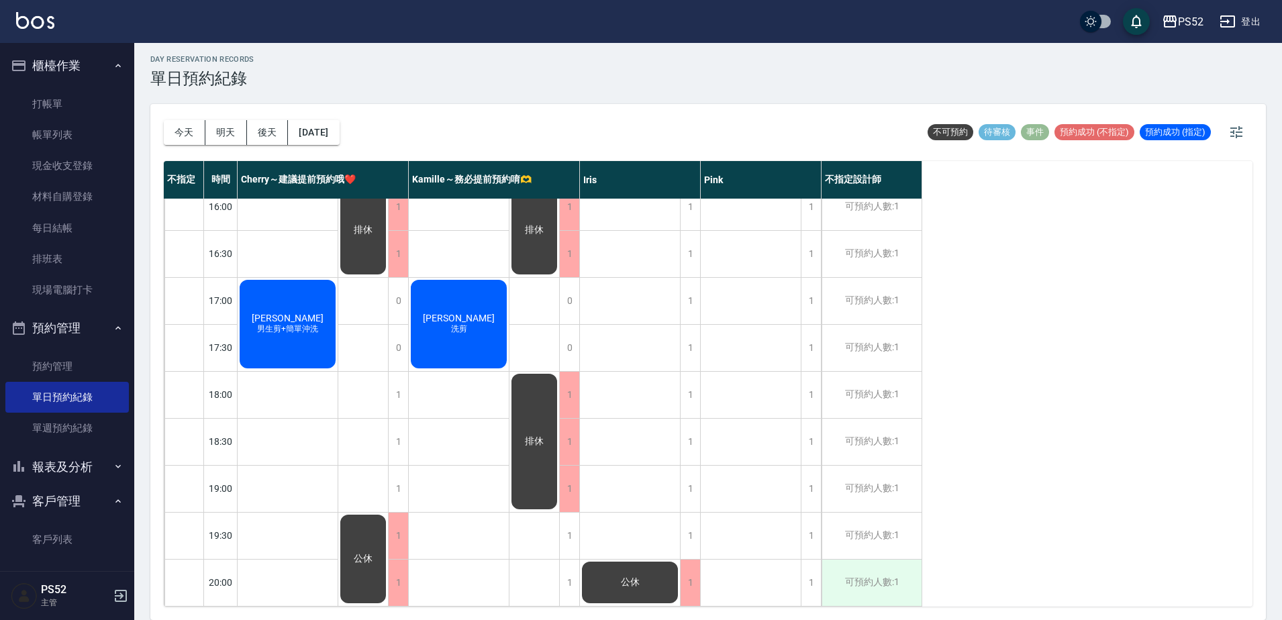
click at [907, 563] on div "可預約人數:1" at bounding box center [872, 583] width 100 height 46
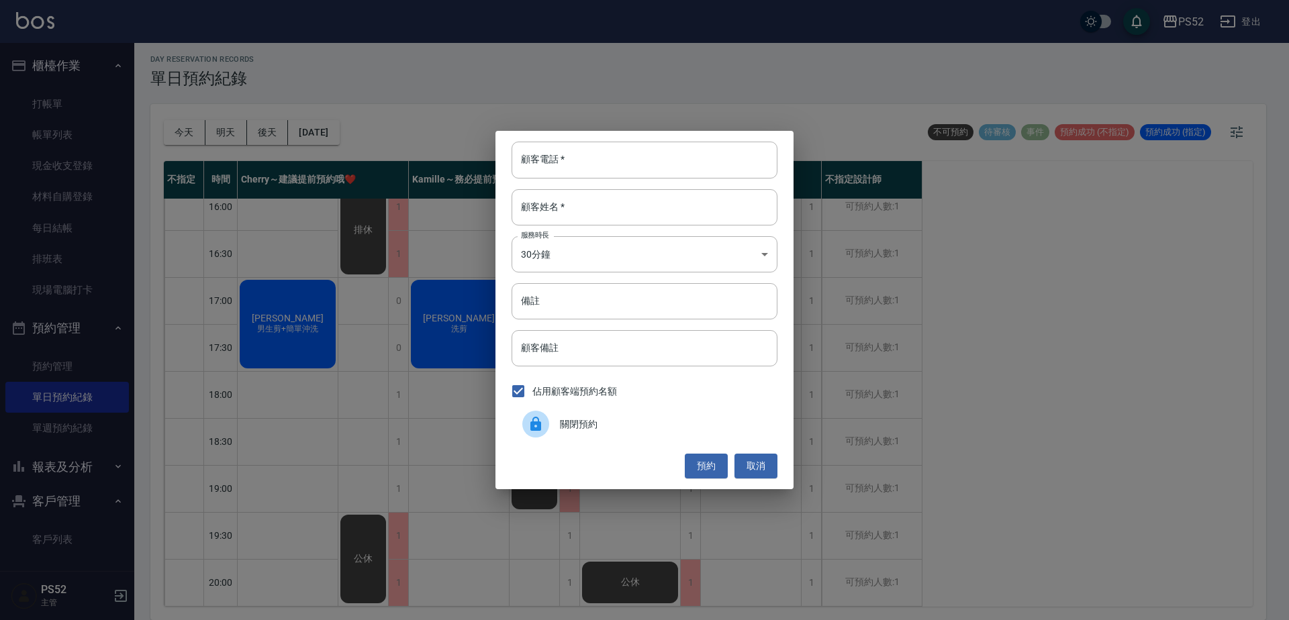
click at [571, 427] on span "關閉預約" at bounding box center [663, 425] width 207 height 14
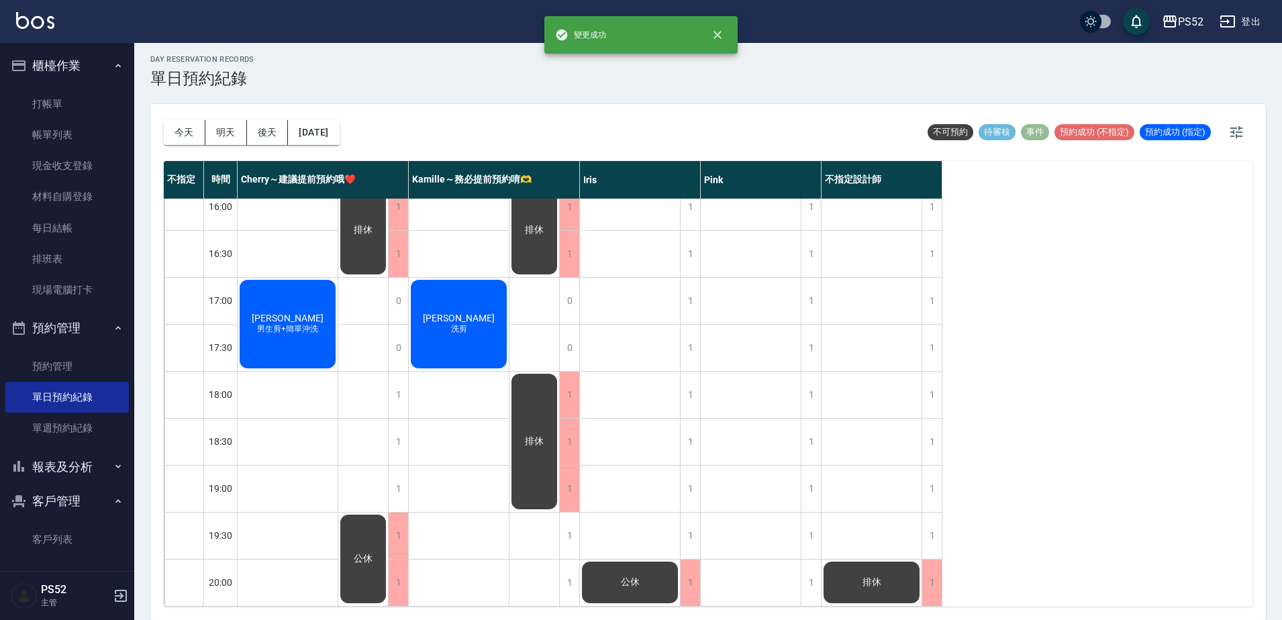
scroll to position [0, 0]
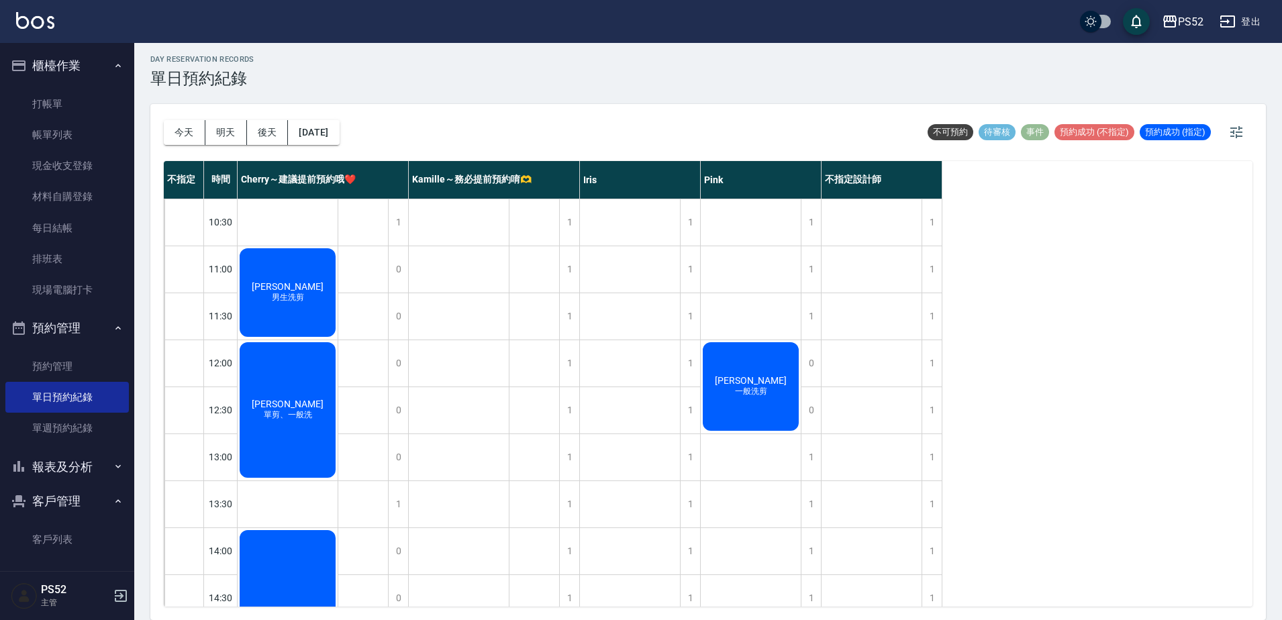
click at [193, 129] on button "今天" at bounding box center [185, 132] width 42 height 25
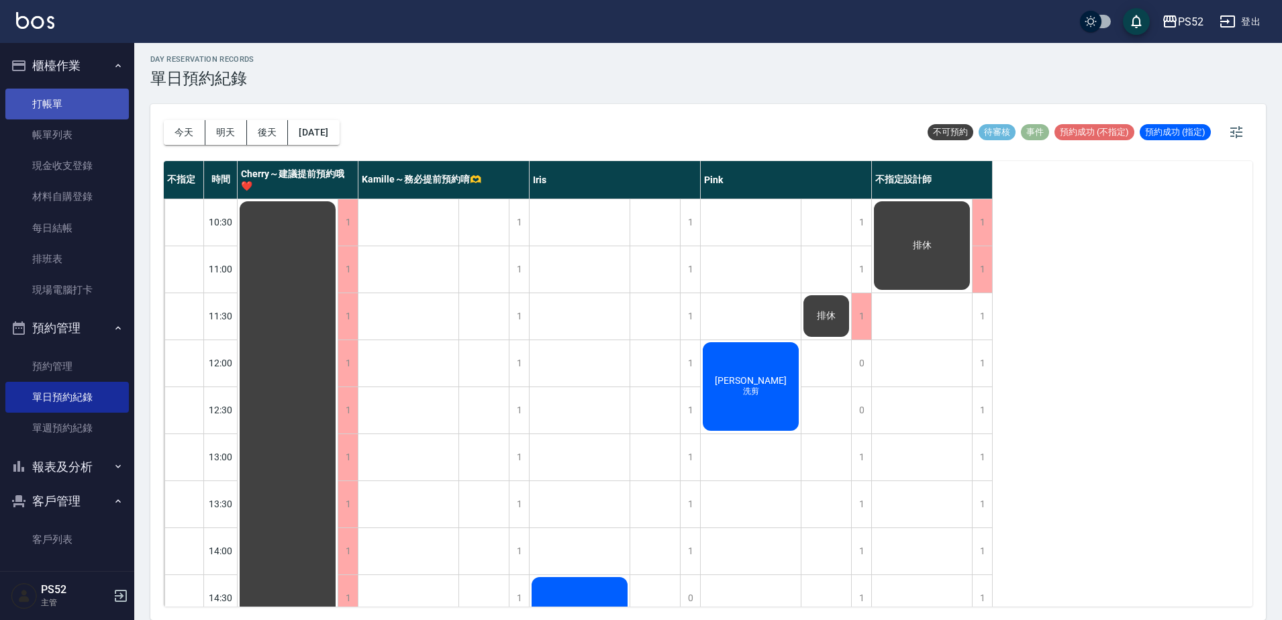
click at [58, 100] on link "打帳單" at bounding box center [67, 104] width 124 height 31
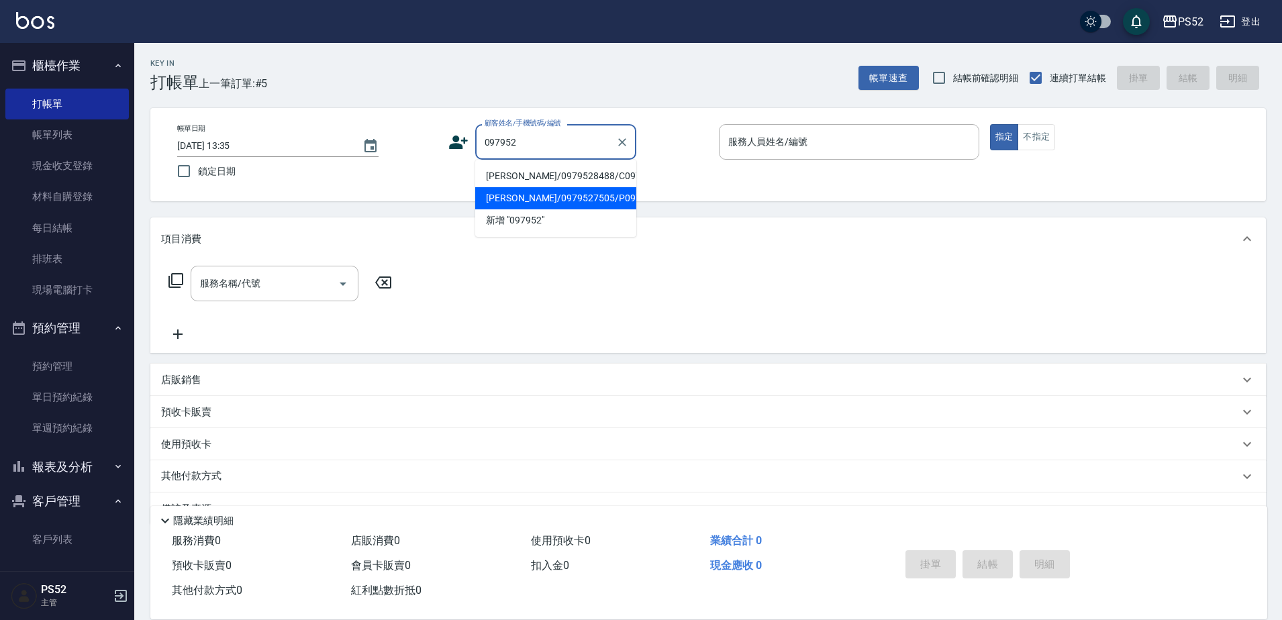
click at [504, 209] on li "[PERSON_NAME]/0979527505/P0979527504" at bounding box center [555, 198] width 161 height 22
type input "[PERSON_NAME]/0979527505/P0979527504"
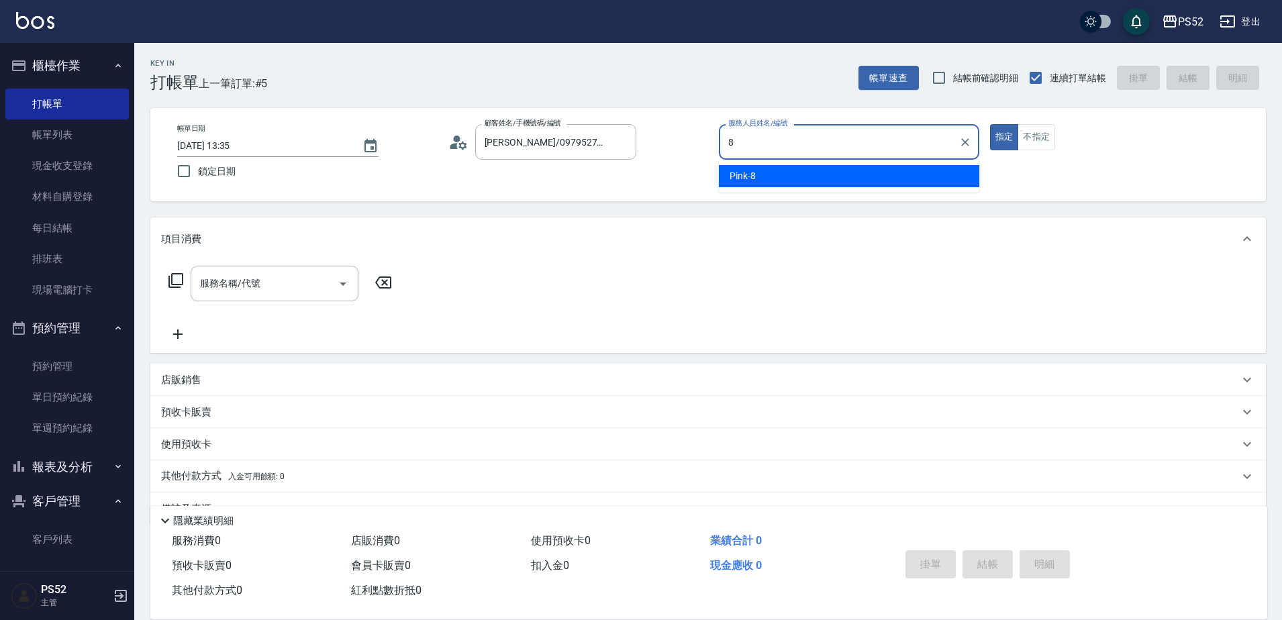
type input "8"
type button "true"
type input "Pink-8"
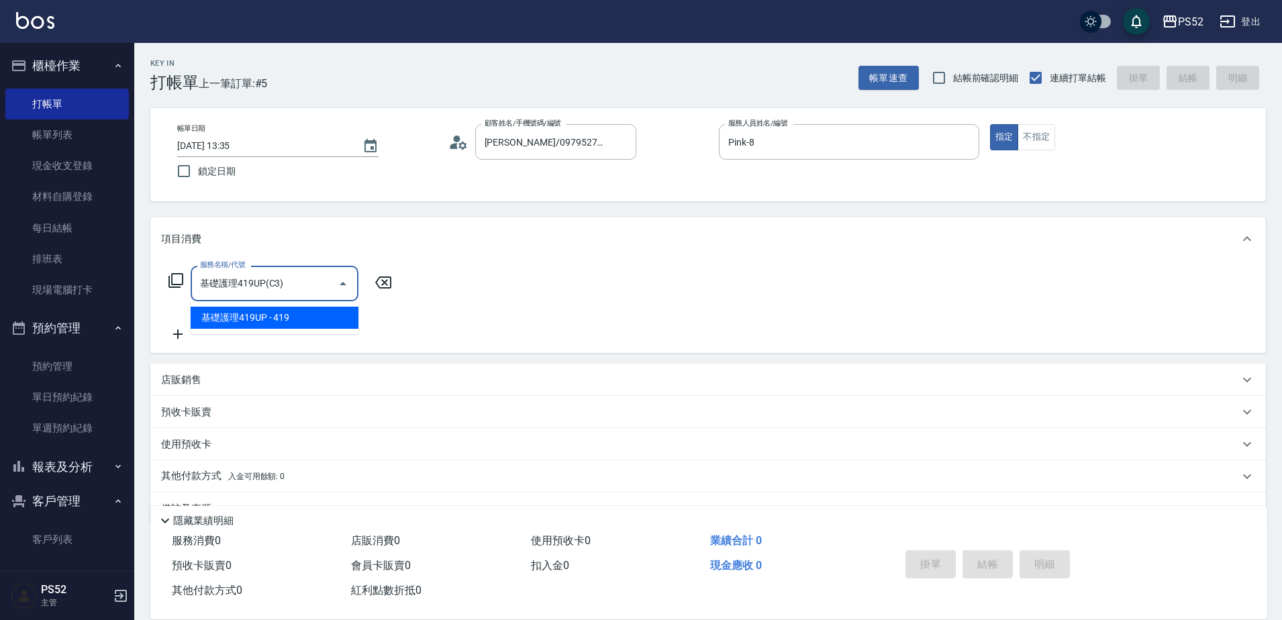
type input "基礎護理419UP(C3)"
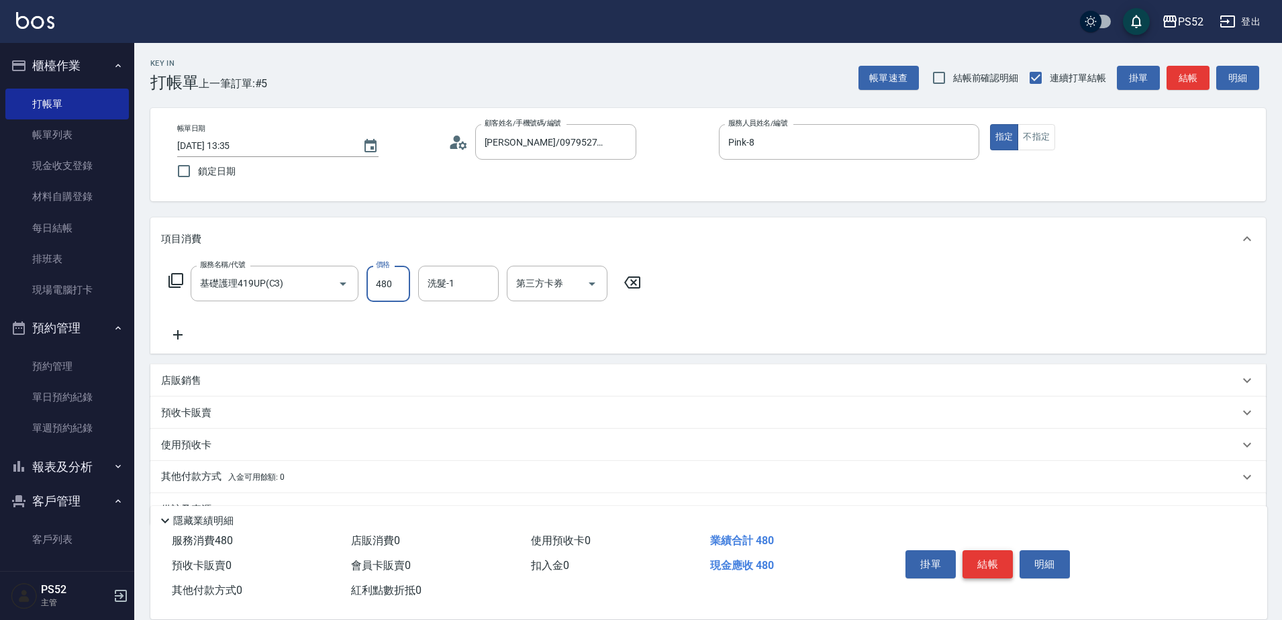
type input "480"
click at [982, 551] on button "結帳" at bounding box center [988, 565] width 50 height 28
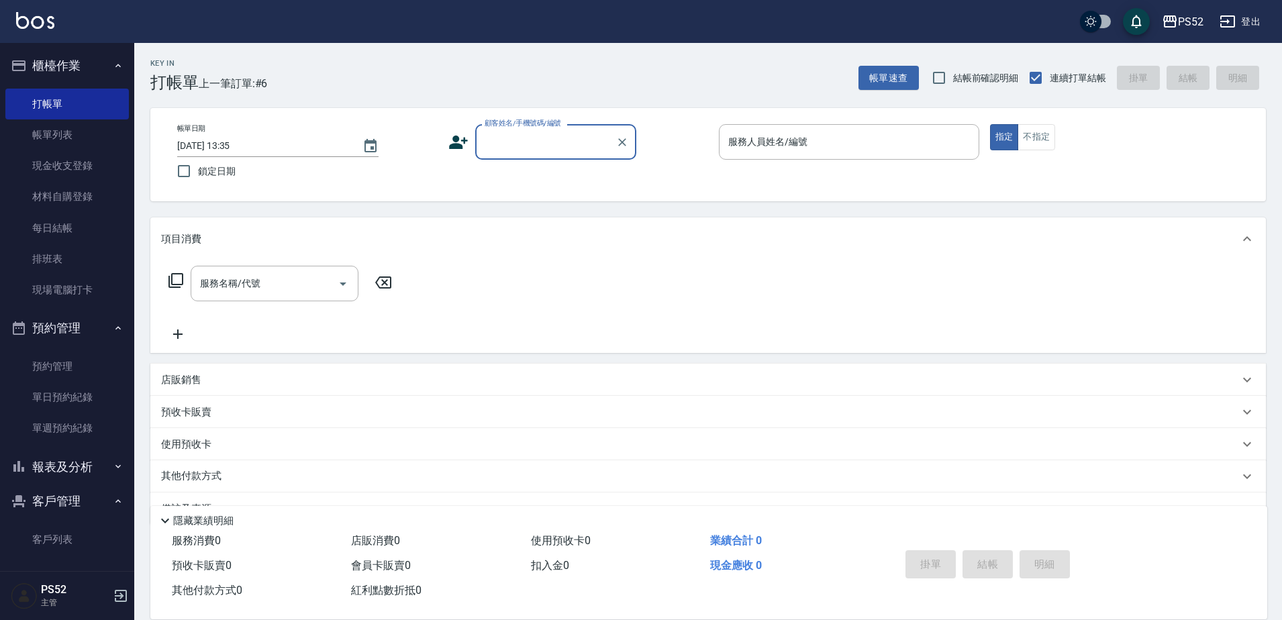
drag, startPoint x: 66, startPoint y: 500, endPoint x: 83, endPoint y: 483, distance: 23.3
click at [68, 499] on button "客戶管理" at bounding box center [67, 501] width 124 height 35
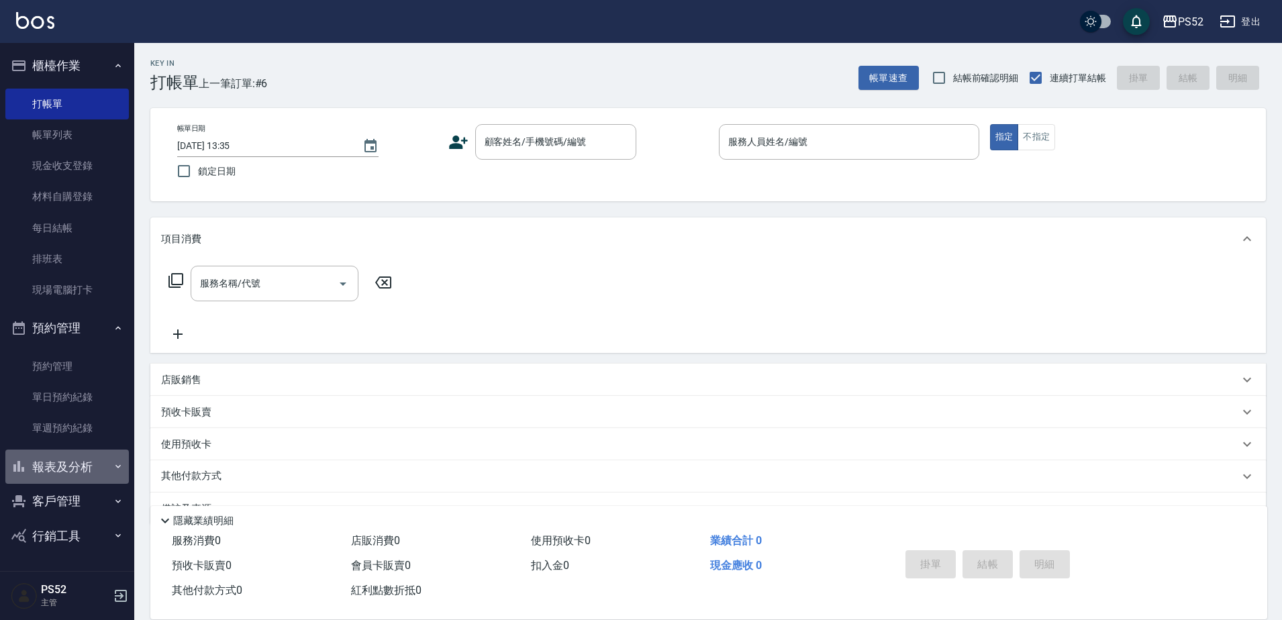
click at [86, 471] on button "報表及分析" at bounding box center [67, 467] width 124 height 35
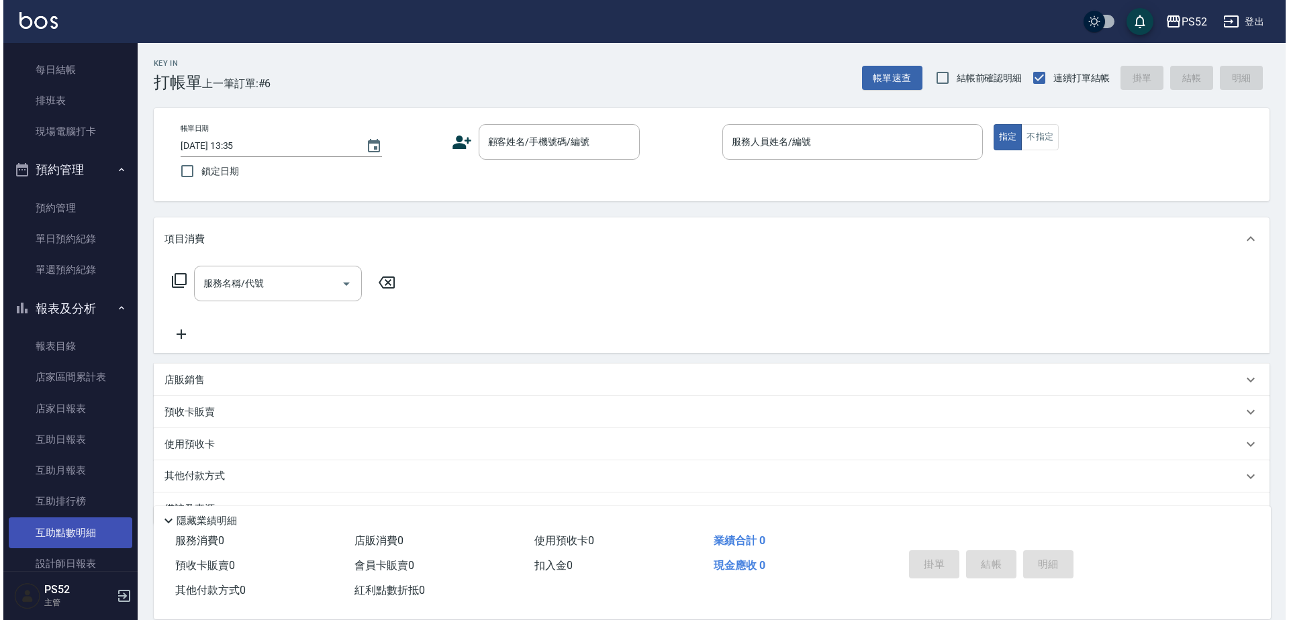
scroll to position [269, 0]
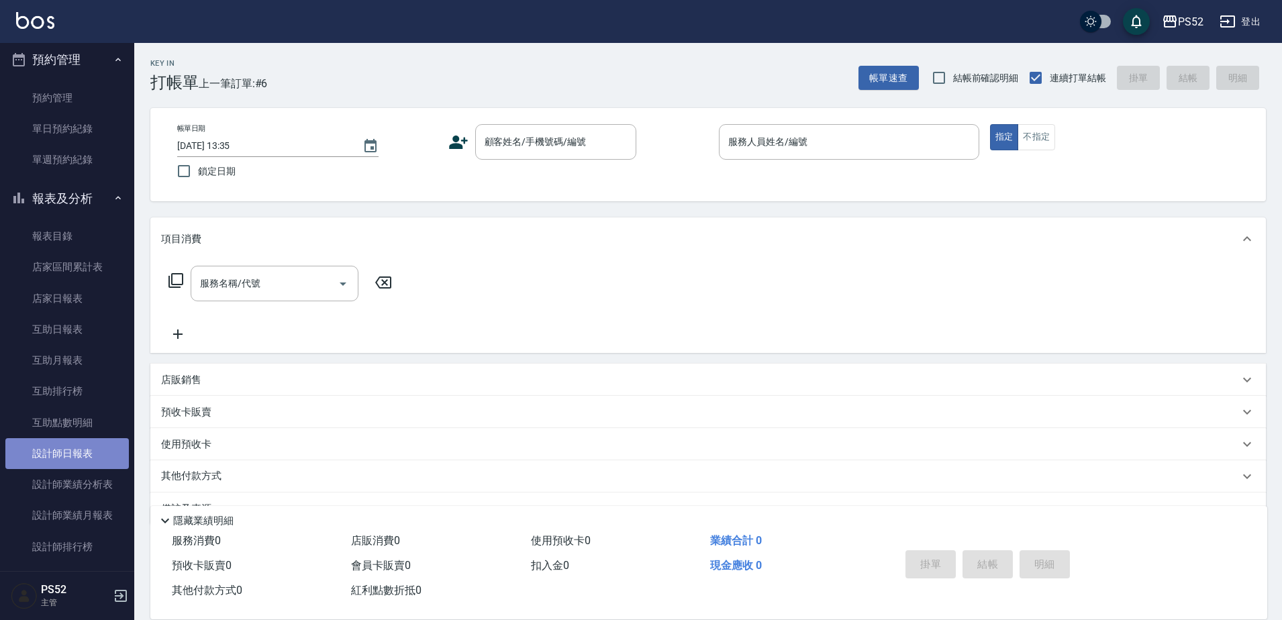
click at [75, 453] on link "設計師日報表" at bounding box center [67, 453] width 124 height 31
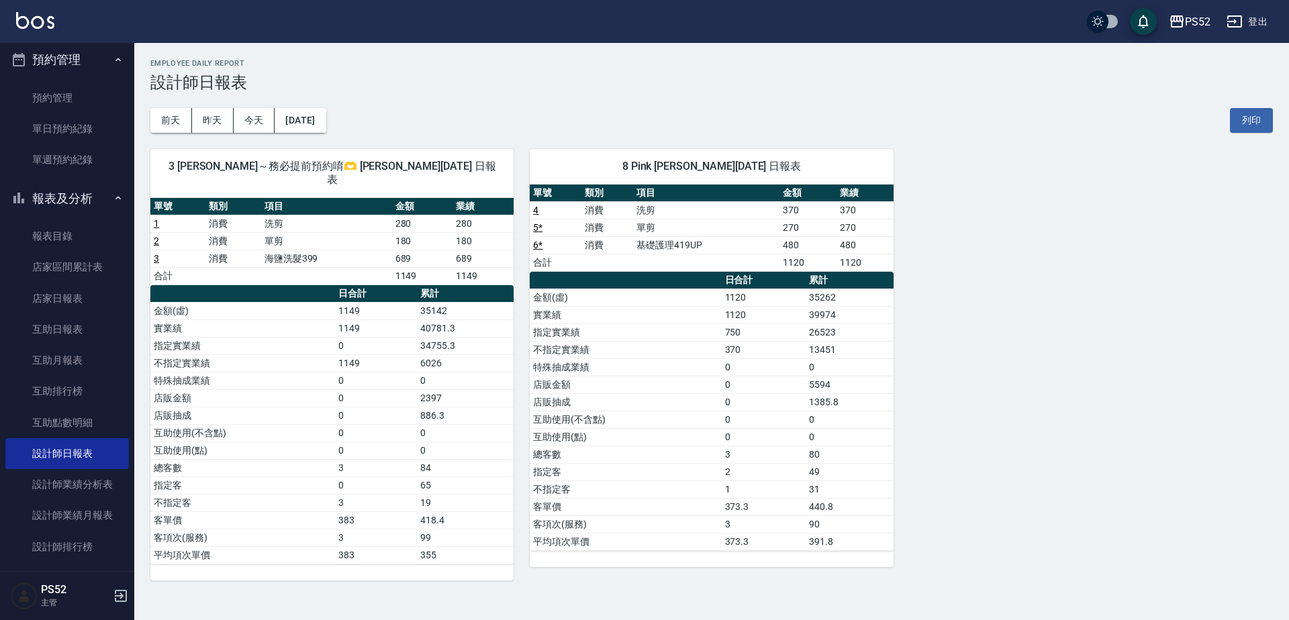
click at [44, 202] on button "報表及分析" at bounding box center [67, 198] width 124 height 35
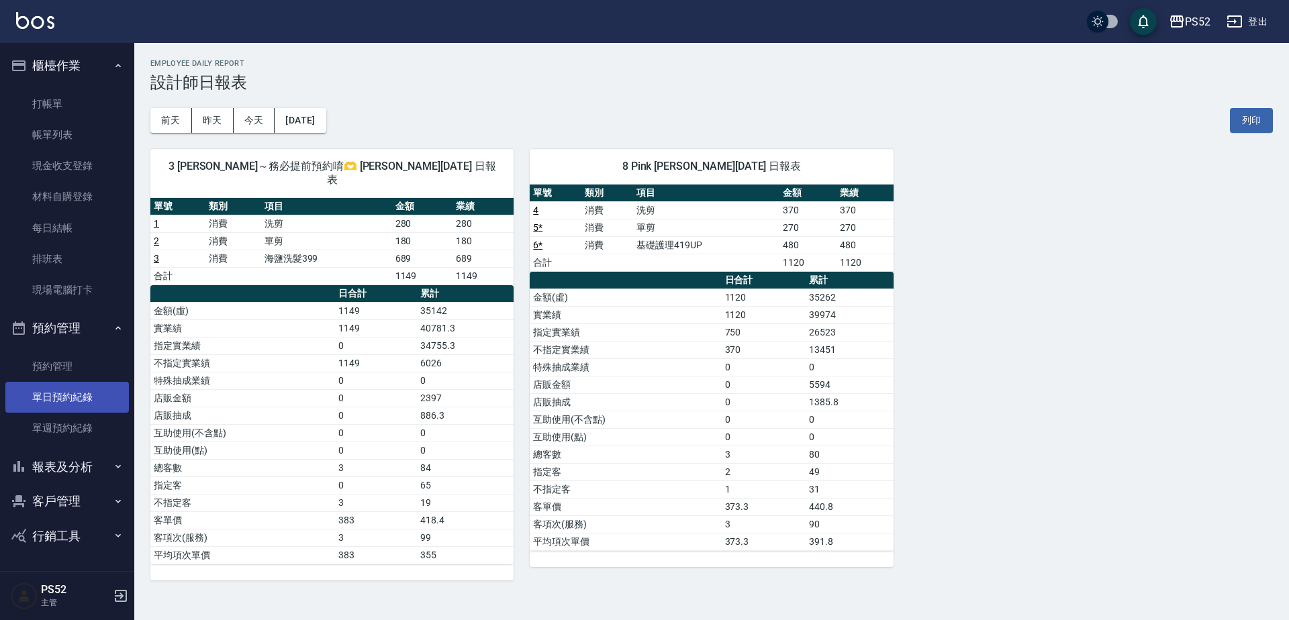
click at [90, 397] on link "單日預約紀錄" at bounding box center [67, 397] width 124 height 31
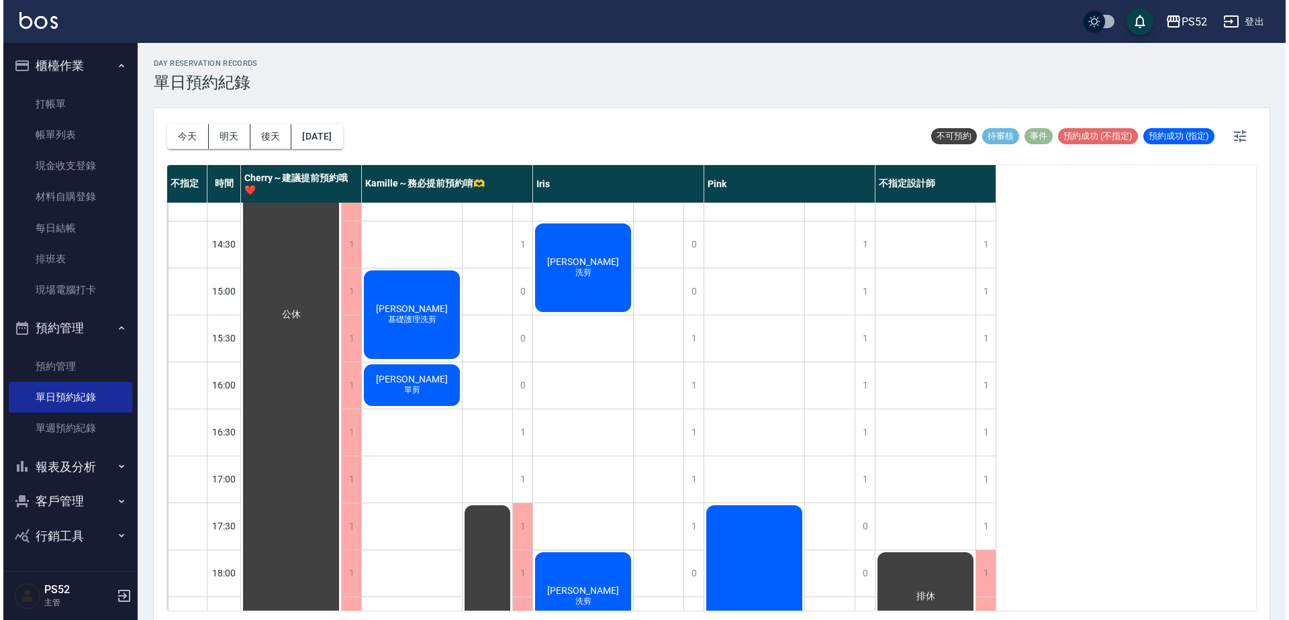
scroll to position [381, 0]
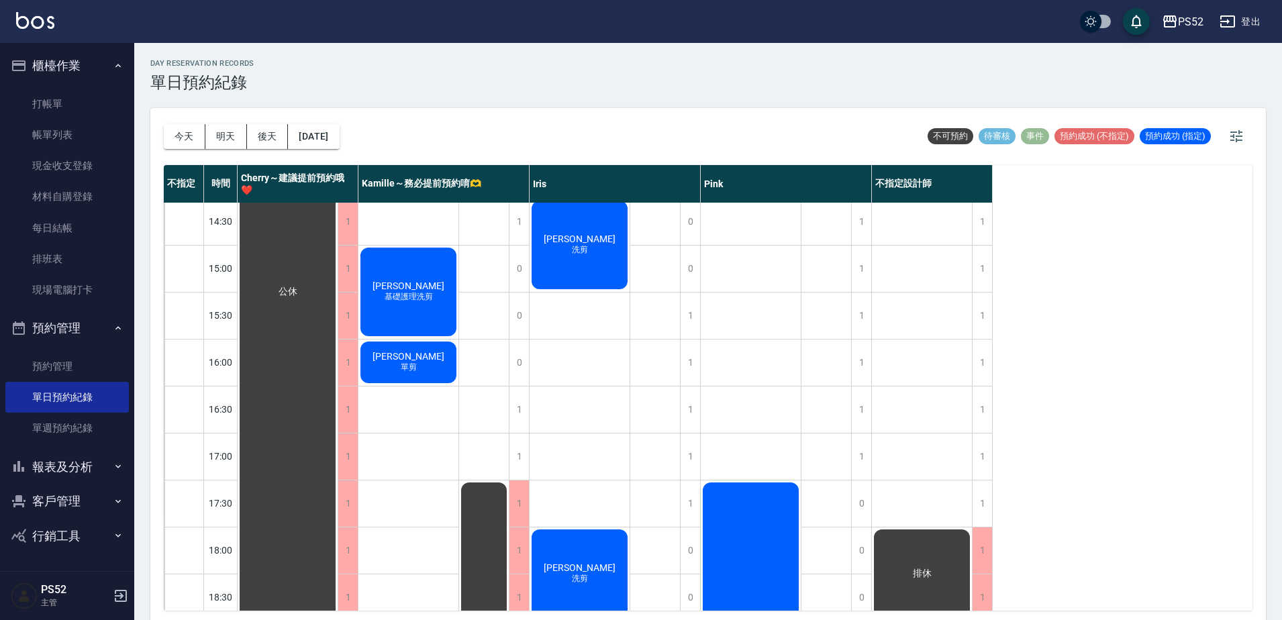
click at [338, 375] on div "[PERSON_NAME] 單剪" at bounding box center [288, 292] width 100 height 939
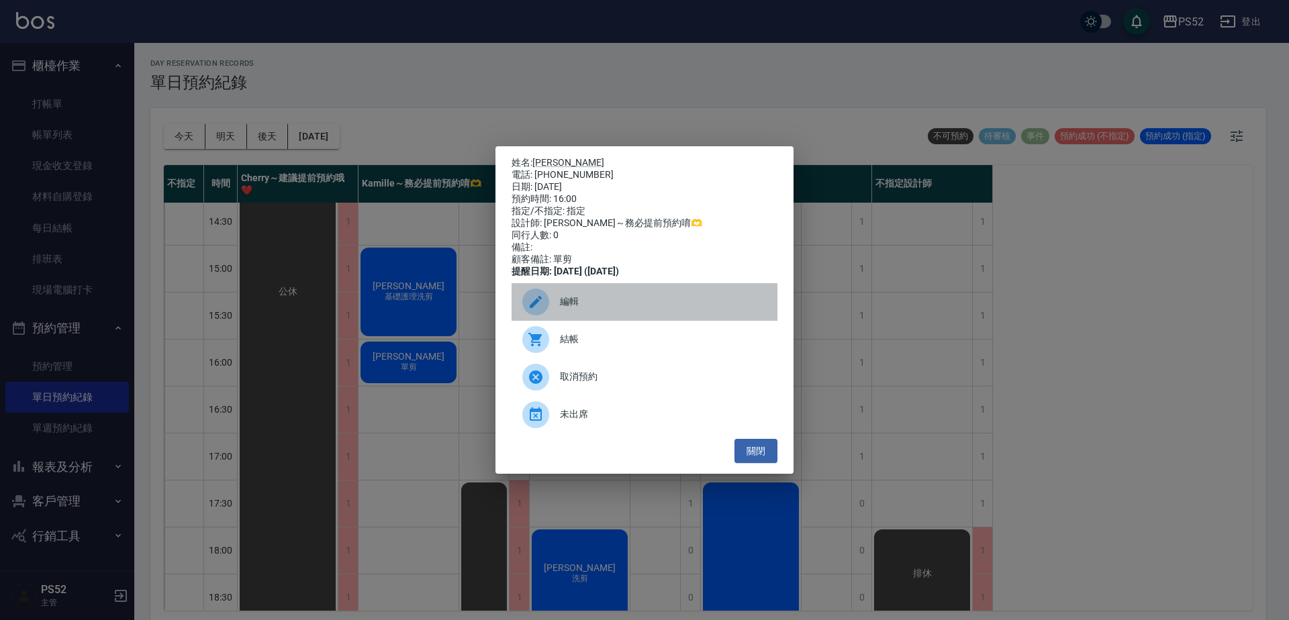
click at [571, 318] on div "編輯" at bounding box center [645, 302] width 266 height 38
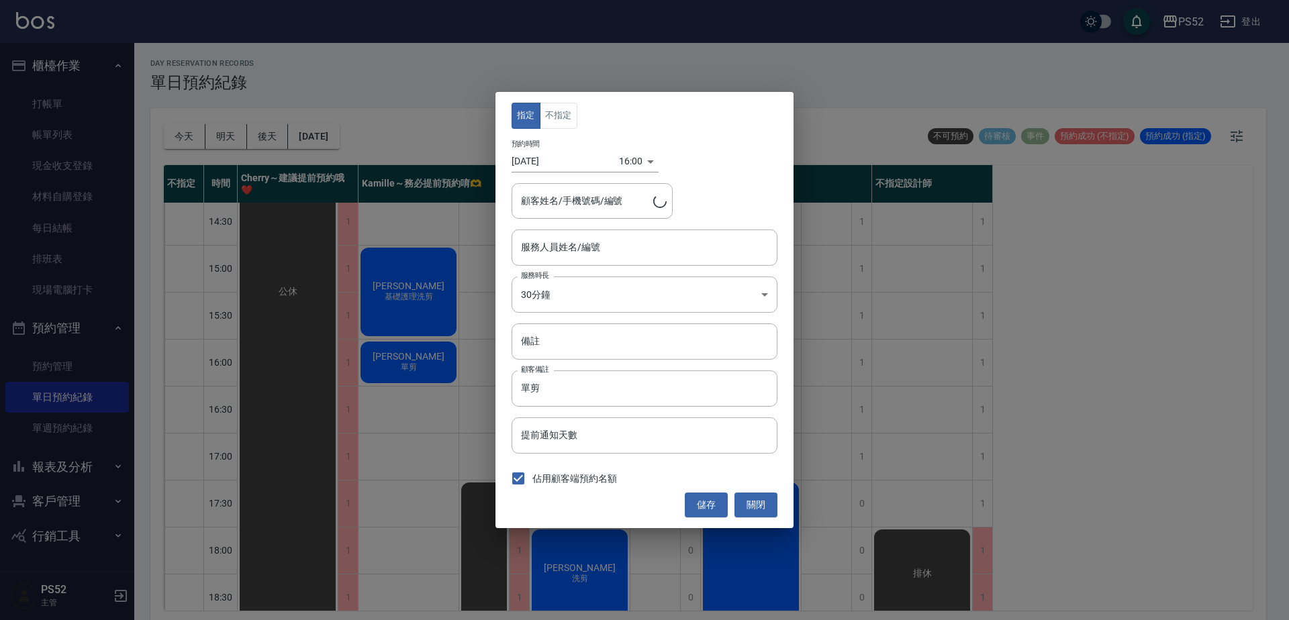
type input "Kamille～務必提前預約唷🫶-3"
type input "[PERSON_NAME]/0919787673/V0919787673"
click at [555, 161] on input "[DATE]" at bounding box center [565, 161] width 107 height 22
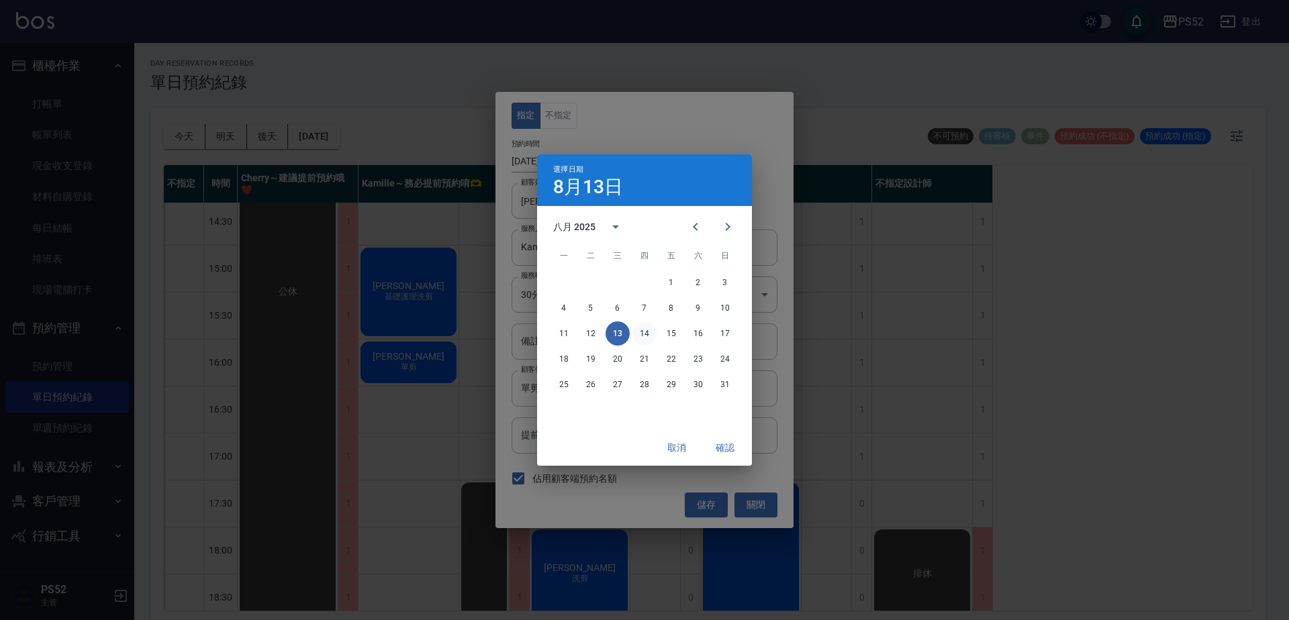
click at [645, 338] on button "14" at bounding box center [644, 334] width 24 height 24
type input "[DATE]"
click at [713, 444] on button "確認" at bounding box center [725, 448] width 43 height 25
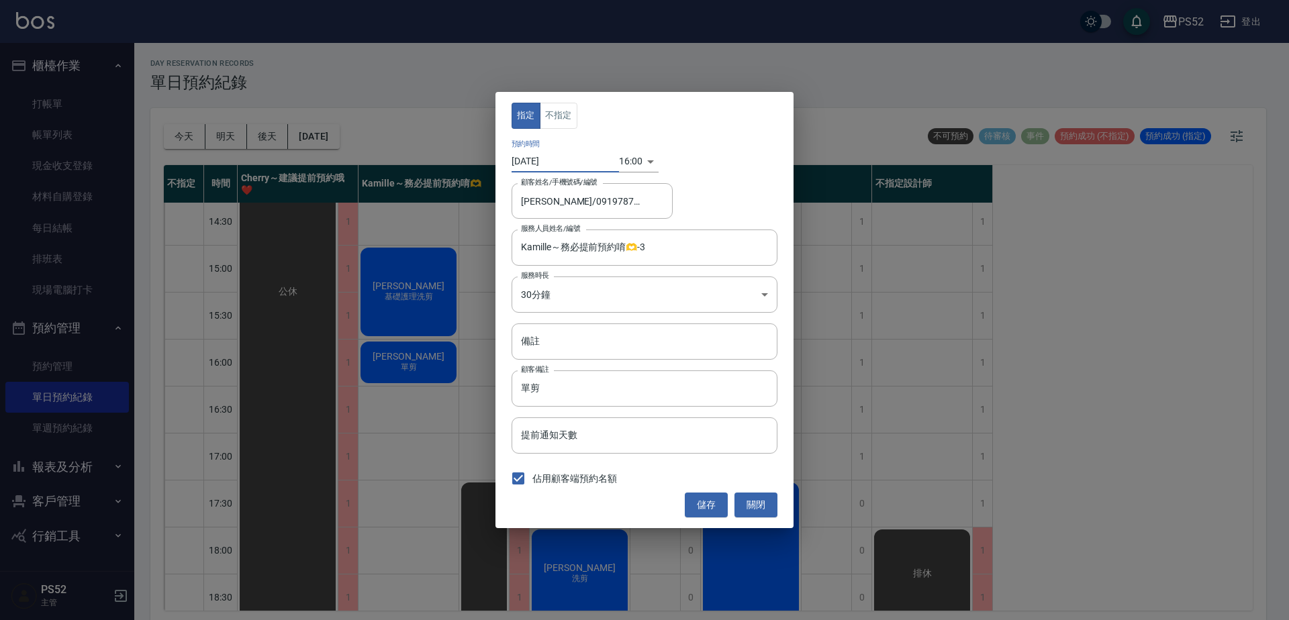
click at [628, 162] on body "PS52 登出 櫃檯作業 打帳單 帳單列表 現金收支登錄 材料自購登錄 每日結帳 排班表 現場電腦打卡 預約管理 預約管理 單日預約紀錄 單週預約紀錄 報表及…" at bounding box center [644, 312] width 1289 height 624
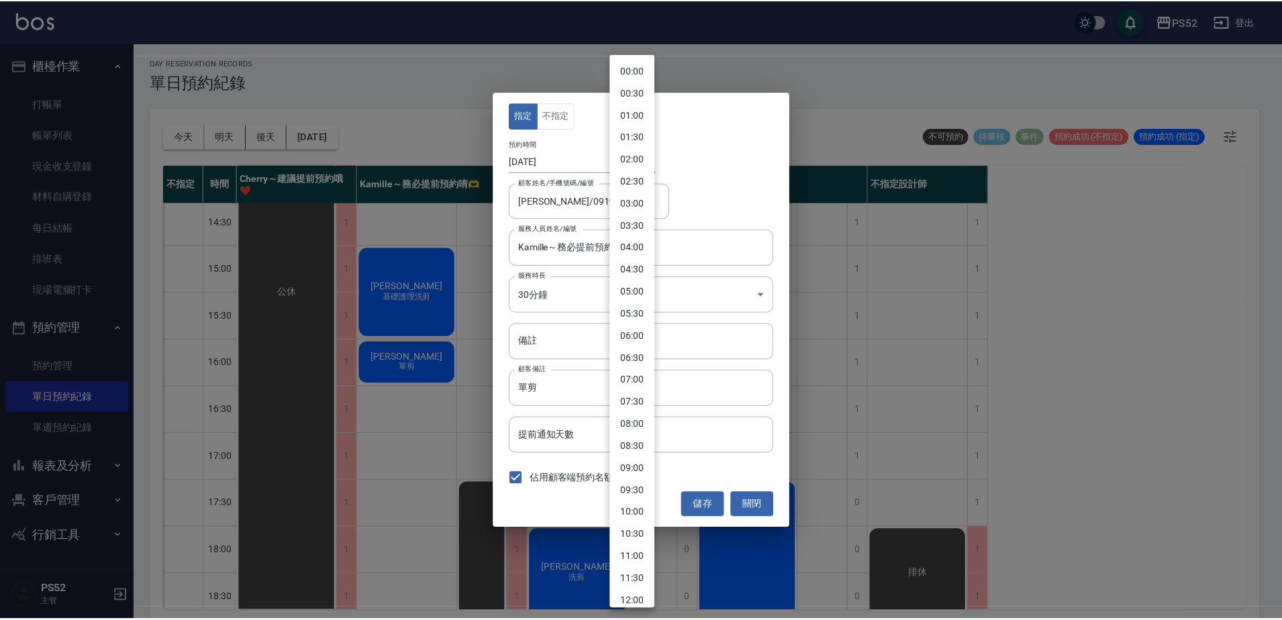
scroll to position [448, 0]
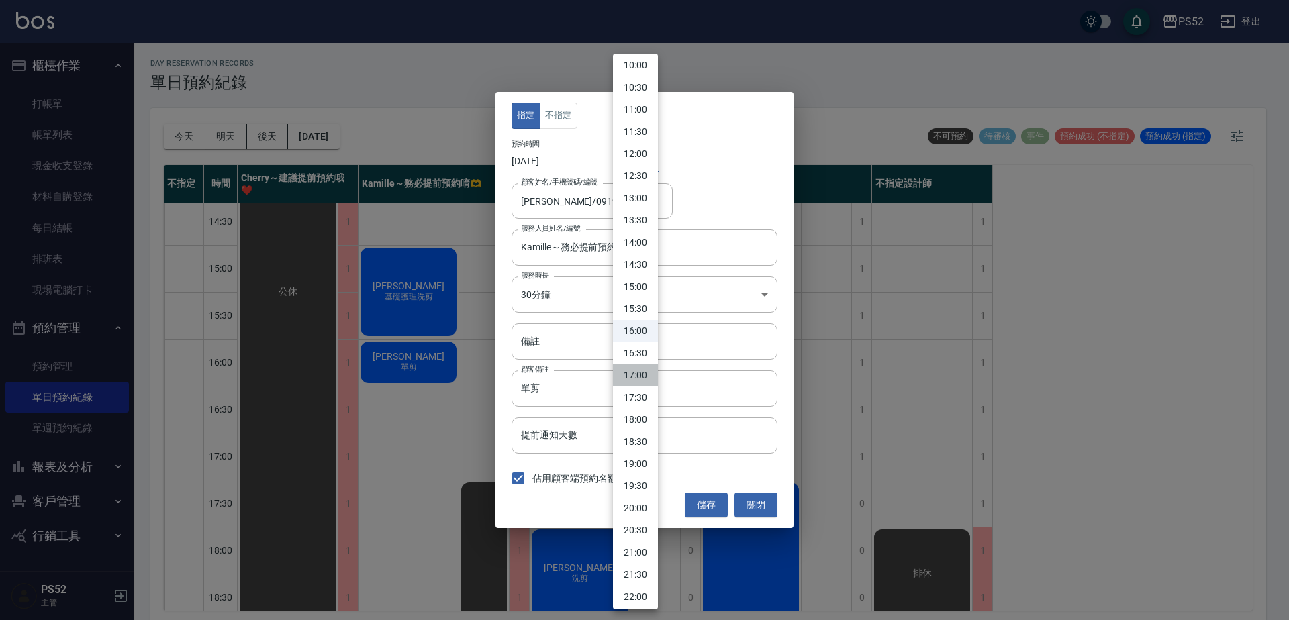
click at [630, 385] on li "17:00" at bounding box center [635, 376] width 45 height 22
type input "1755162000000"
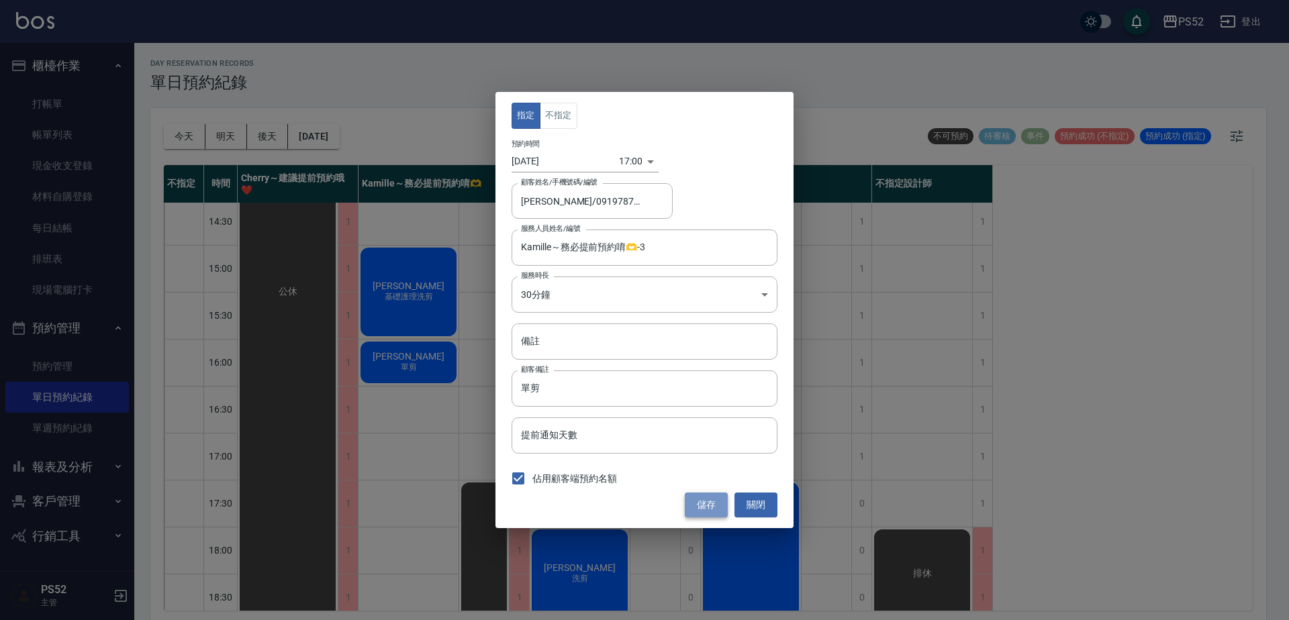
click at [699, 508] on button "儲存" at bounding box center [706, 505] width 43 height 25
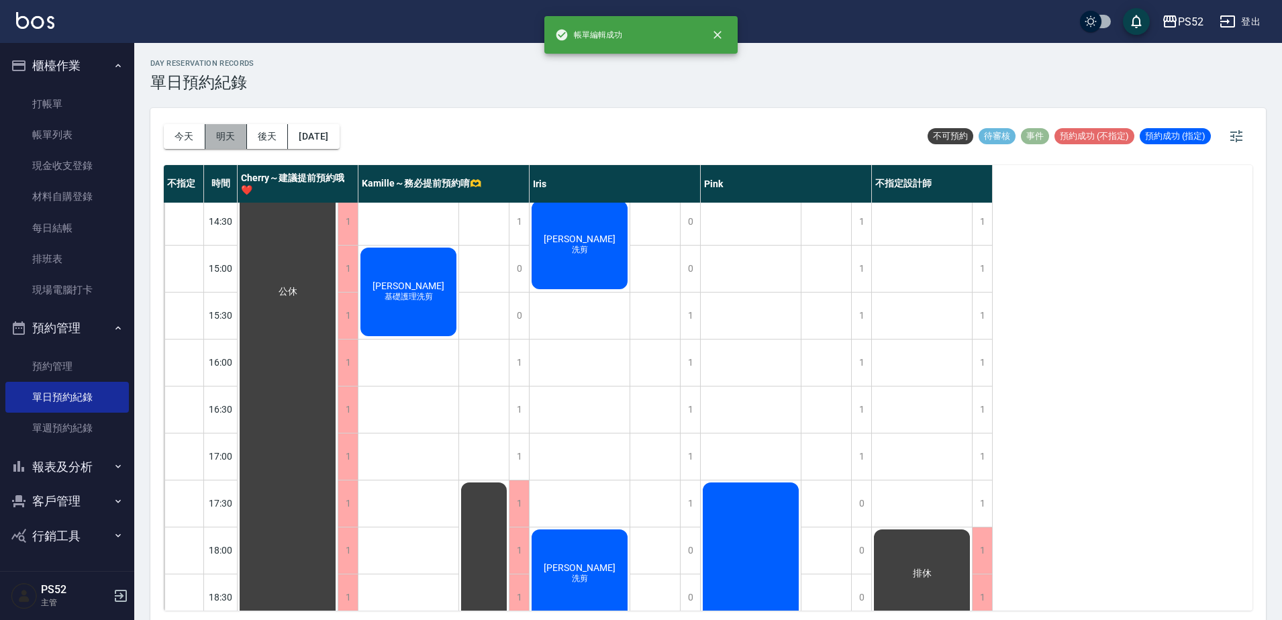
click at [230, 129] on button "明天" at bounding box center [226, 136] width 42 height 25
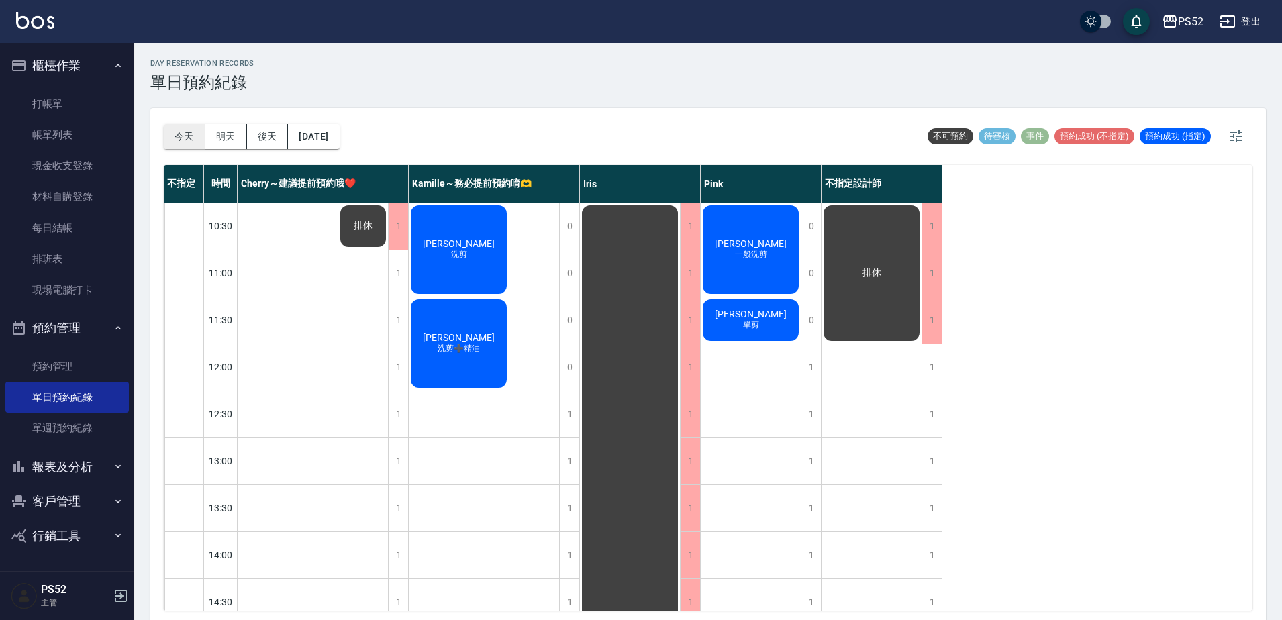
click at [187, 147] on button "今天" at bounding box center [185, 136] width 42 height 25
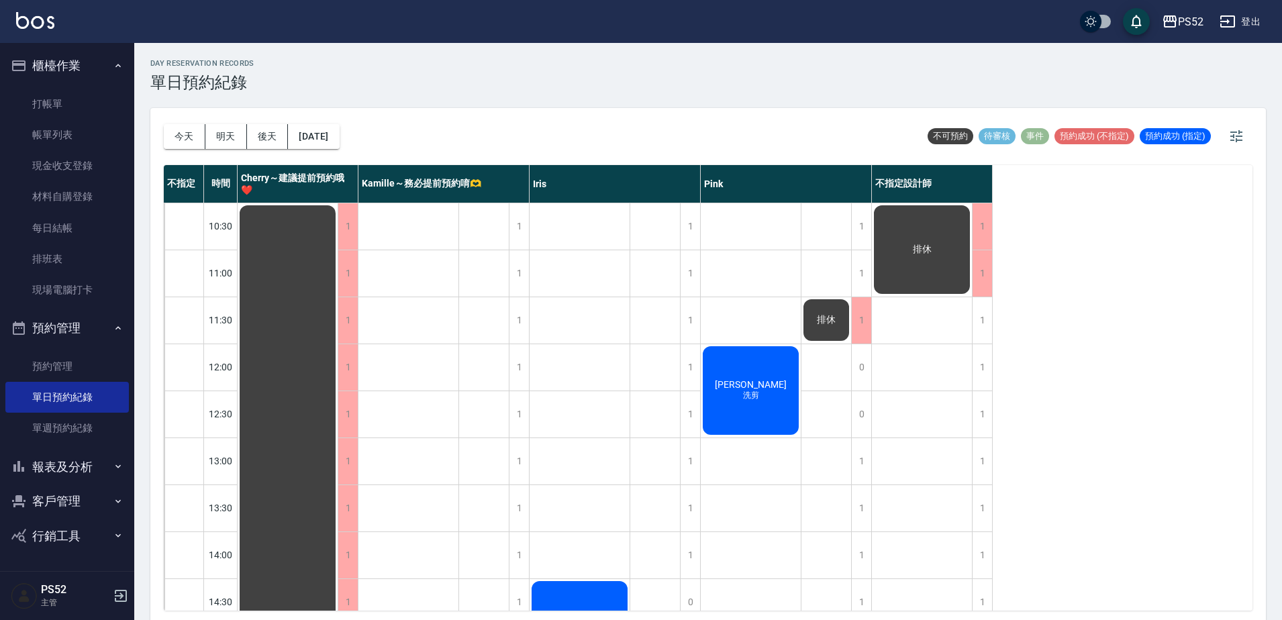
click at [66, 504] on button "客戶管理" at bounding box center [67, 501] width 124 height 35
click at [68, 533] on link "客戶列表" at bounding box center [67, 539] width 124 height 31
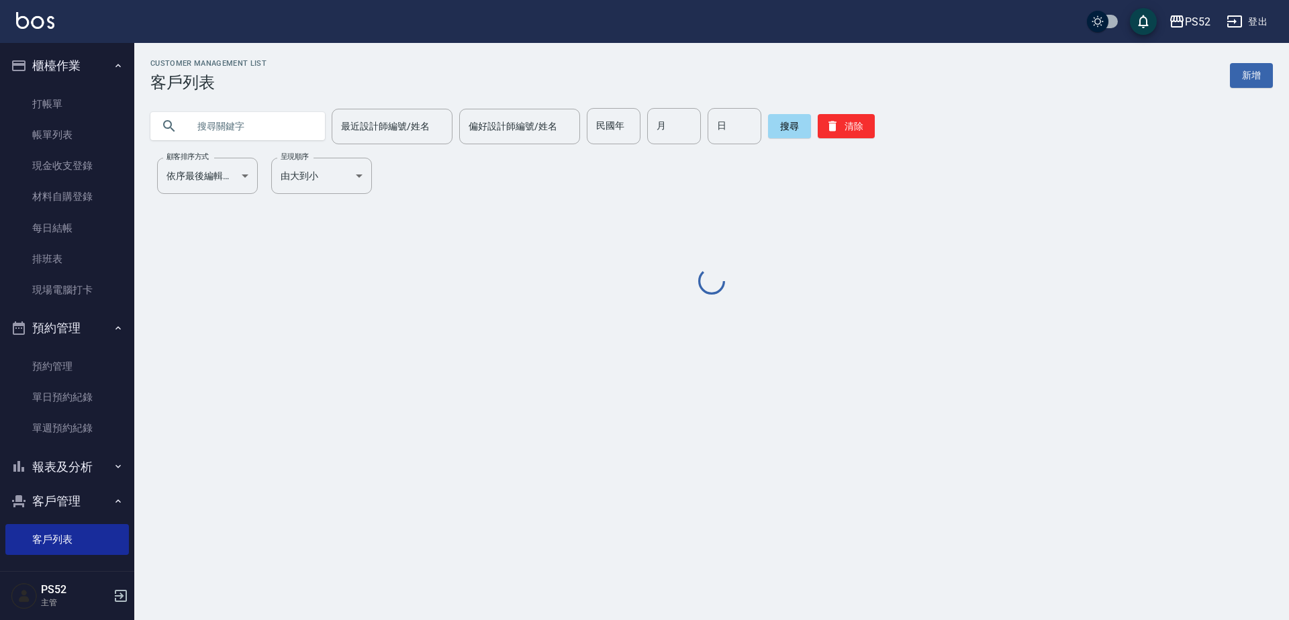
click at [287, 115] on input "text" at bounding box center [251, 126] width 126 height 36
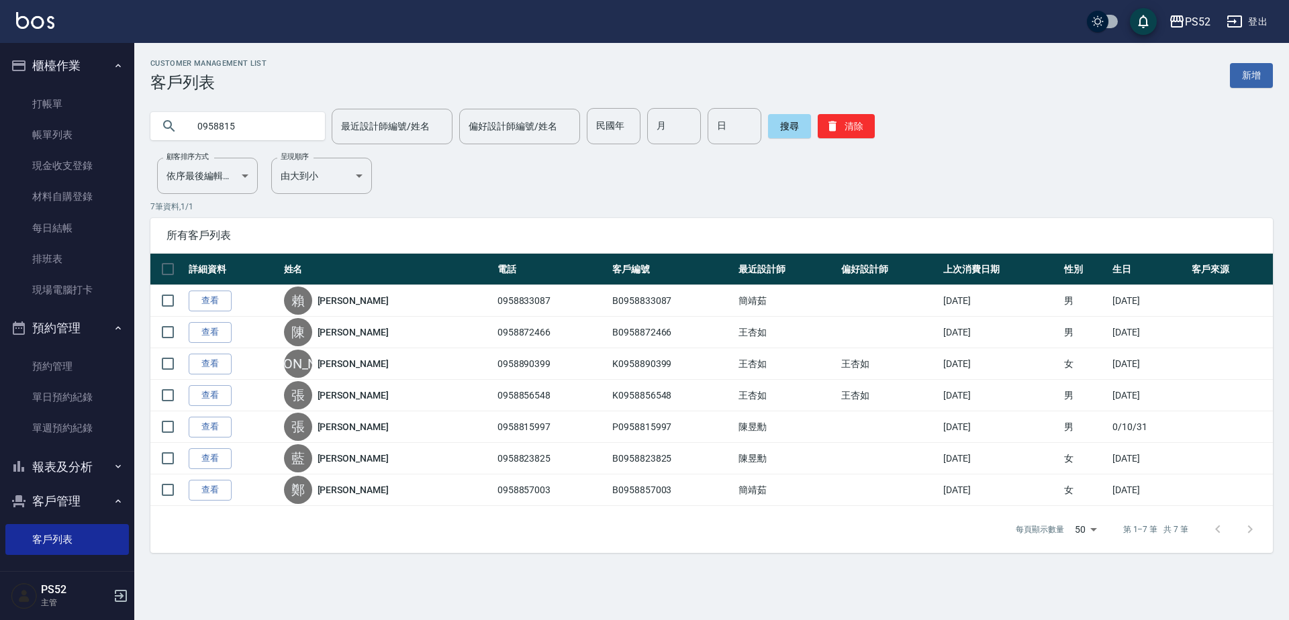
type input "0958815"
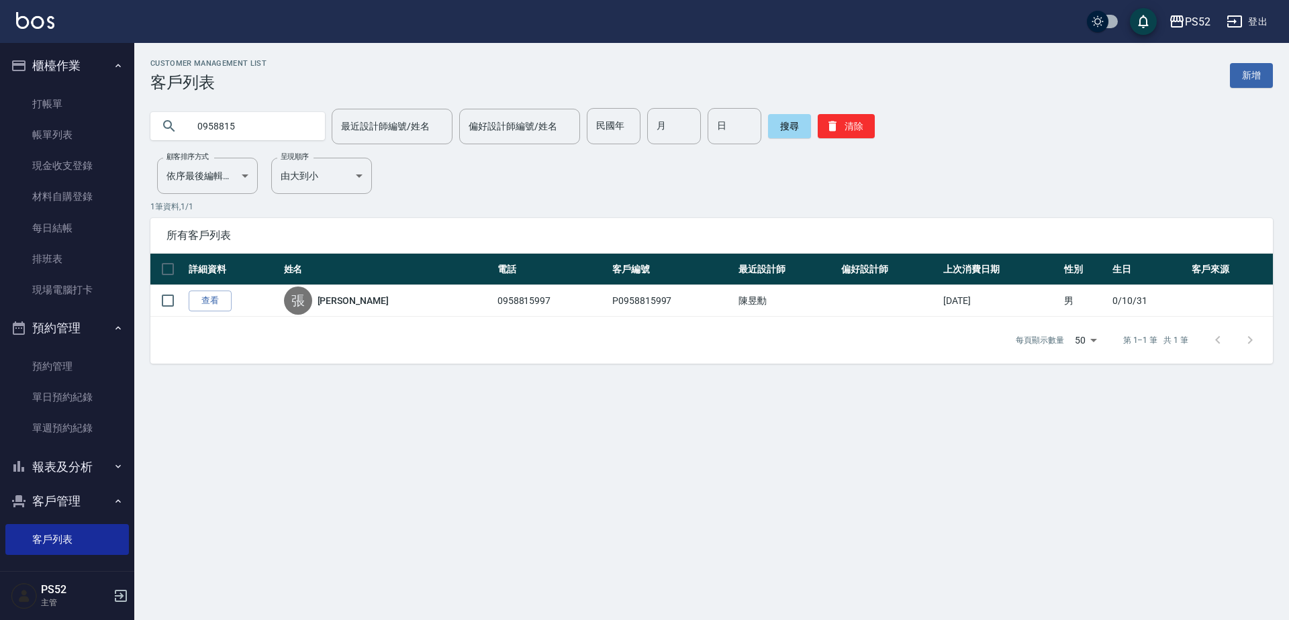
drag, startPoint x: 291, startPoint y: 124, endPoint x: 187, endPoint y: 115, distance: 103.7
click at [187, 115] on div "0958815" at bounding box center [237, 126] width 175 height 28
